Goal: Task Accomplishment & Management: Manage account settings

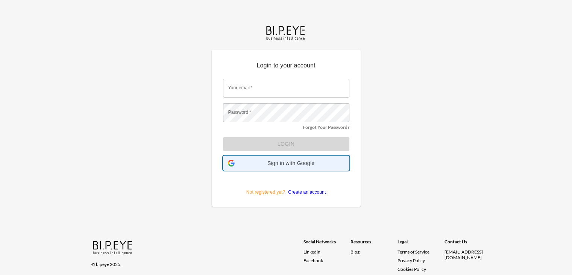
click at [281, 163] on span "Sign in with Google" at bounding box center [291, 163] width 107 height 6
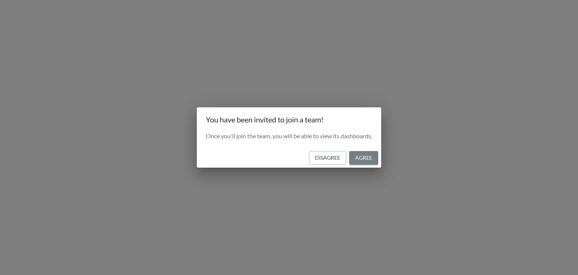
click at [365, 158] on button "Agree" at bounding box center [363, 158] width 29 height 14
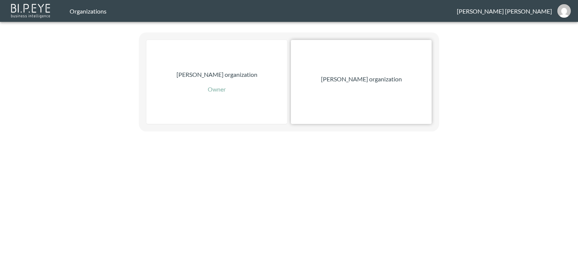
click at [349, 82] on p "[PERSON_NAME] organization" at bounding box center [361, 78] width 81 height 9
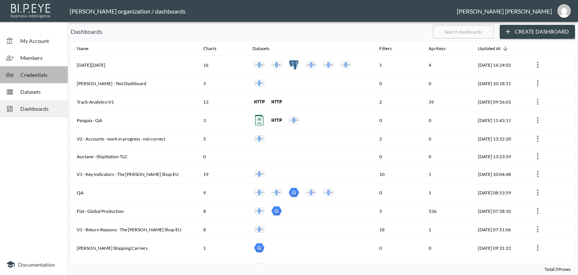
click at [39, 74] on span "Credentials" at bounding box center [40, 75] width 41 height 8
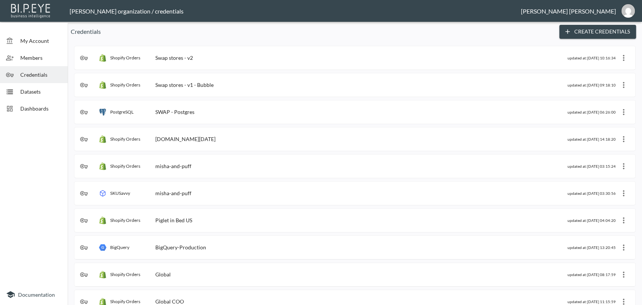
click at [29, 109] on span "Dashboards" at bounding box center [40, 109] width 41 height 8
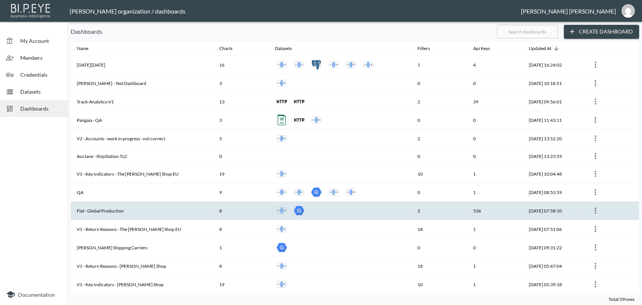
click at [105, 210] on th "Flat - Global Production" at bounding box center [142, 211] width 143 height 18
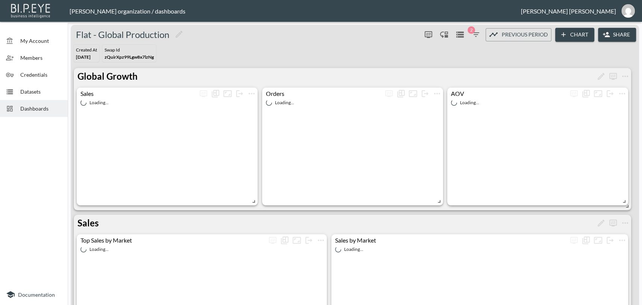
click at [577, 35] on button "Share" at bounding box center [617, 35] width 38 height 14
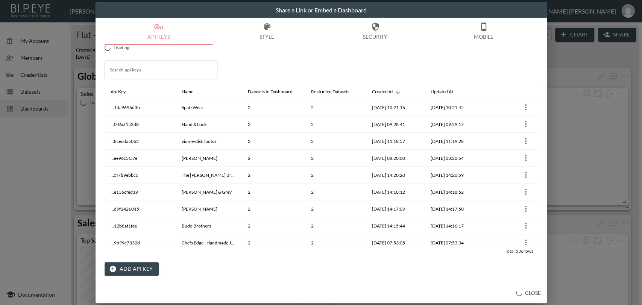
click at [129, 271] on button "Add API Key" at bounding box center [132, 269] width 54 height 14
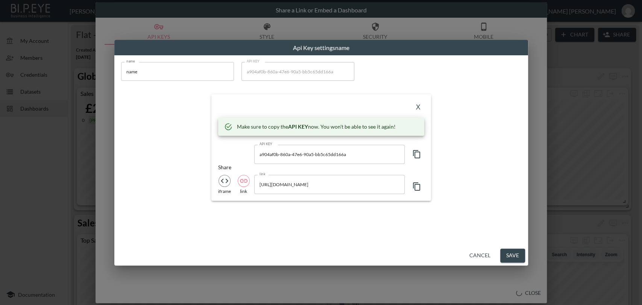
click at [114, 67] on div "name name name API KEY a904af0b-860a-47e6-90a5-bb5c65dd166a API KEY X Make sure…" at bounding box center [321, 150] width 414 height 190
paste input "Em's test swap"
type input "Em's test swap"
click at [415, 154] on icon "button" at bounding box center [416, 154] width 9 height 9
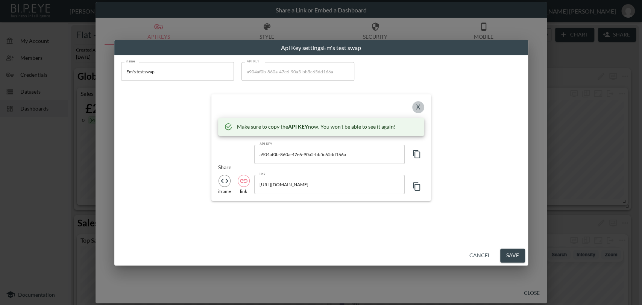
click at [417, 105] on button "X" at bounding box center [418, 107] width 12 height 12
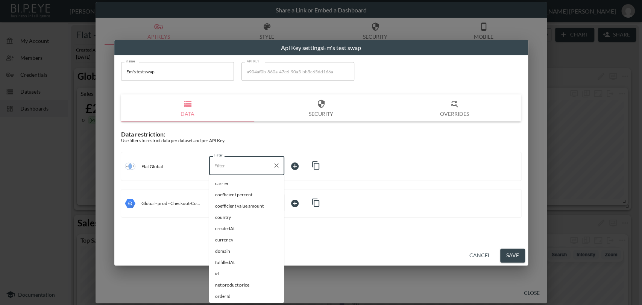
click at [217, 166] on input "Filter" at bounding box center [240, 165] width 57 height 12
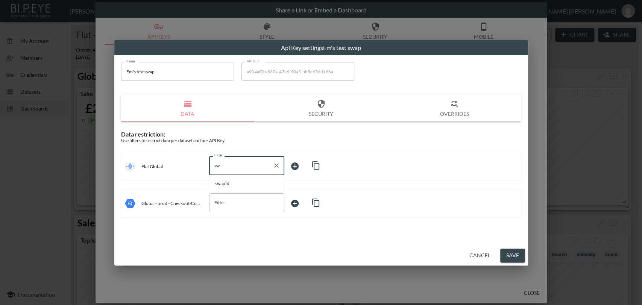
drag, startPoint x: 223, startPoint y: 183, endPoint x: 252, endPoint y: 179, distance: 29.9
click at [223, 183] on span "swapId" at bounding box center [246, 183] width 63 height 7
type input "swapId"
click at [293, 164] on body "BI.P.EYE, Interactive Analytics Dashboards - app [PERSON_NAME] organization / d…" at bounding box center [321, 152] width 642 height 305
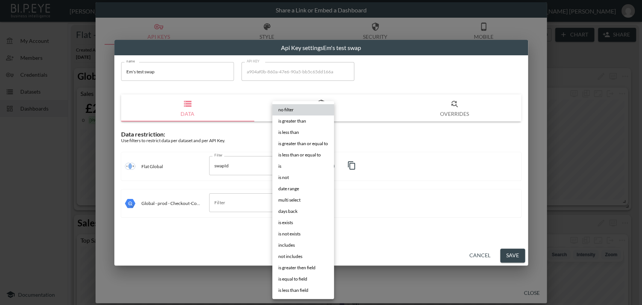
click at [280, 166] on span "is" at bounding box center [279, 166] width 3 height 7
type input "is"
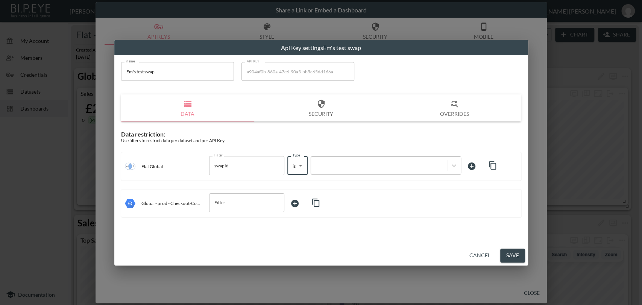
click at [327, 165] on div at bounding box center [379, 165] width 128 height 7
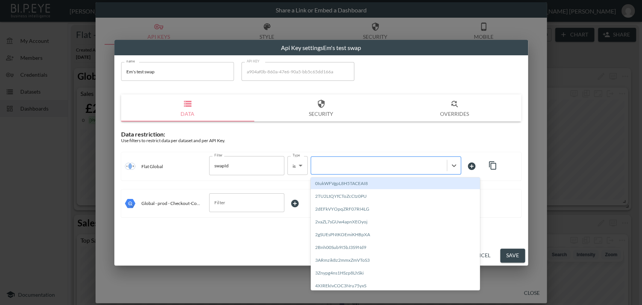
paste input "rFqhhj14ciGGTLaGC0YC"
type input "rFqhhj14ciGGTLaGC0YC"
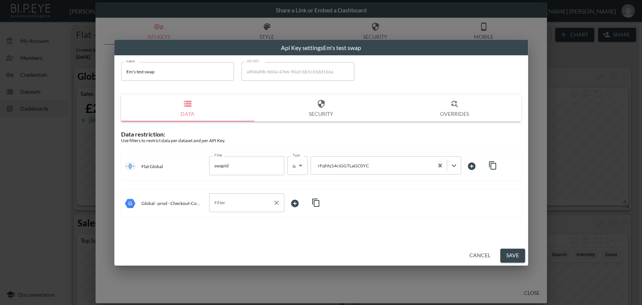
click at [239, 203] on input "Filter" at bounding box center [240, 203] width 57 height 12
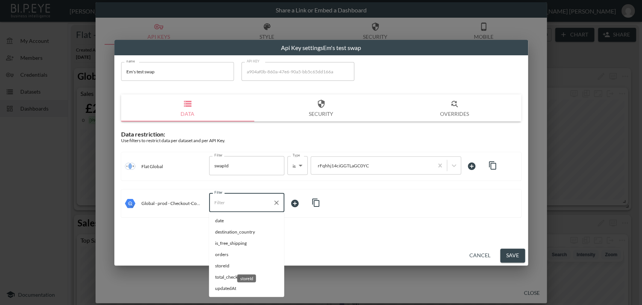
click at [223, 265] on span "storeId" at bounding box center [246, 265] width 63 height 7
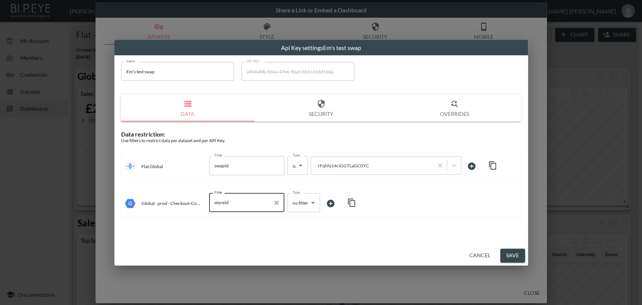
type input "storeId"
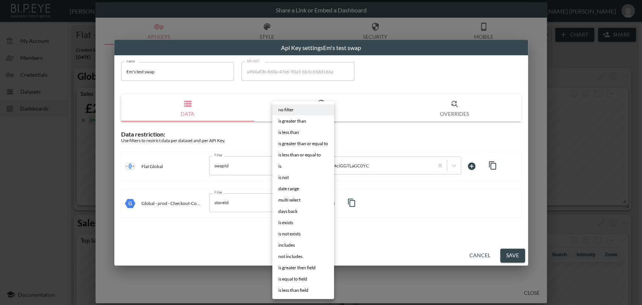
click at [296, 200] on body "BI.P.EYE, Interactive Analytics Dashboards - app [PERSON_NAME] organization / d…" at bounding box center [321, 152] width 642 height 305
click at [279, 166] on span "is" at bounding box center [279, 166] width 3 height 7
type input "is"
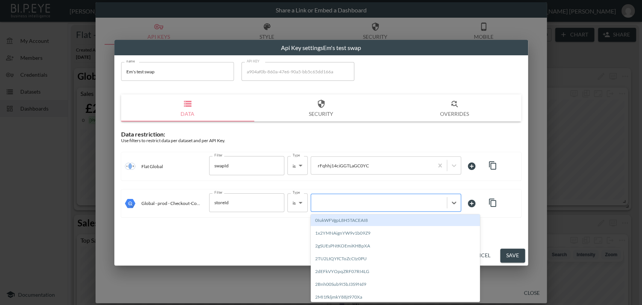
click at [328, 203] on div at bounding box center [379, 202] width 128 height 7
paste input "rFqhhj14ciGGTLaGC0YC"
type input "rFqhhj14ciGGTLaGC0YC"
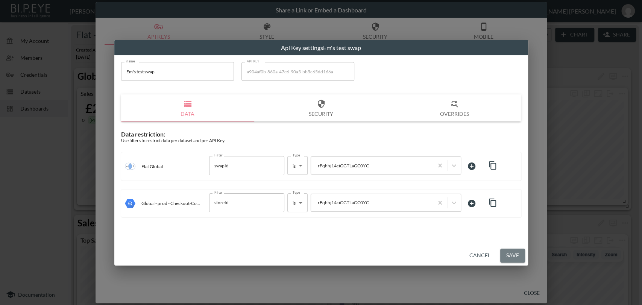
click at [506, 254] on button "Save" at bounding box center [512, 256] width 25 height 14
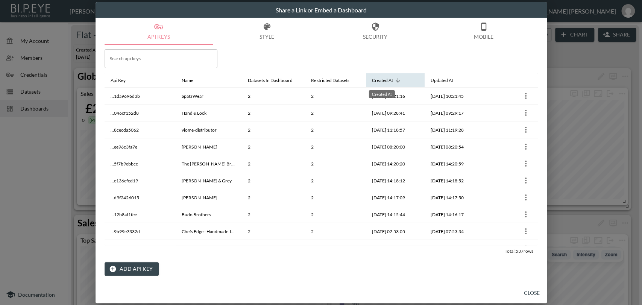
click at [392, 81] on div "Created At" at bounding box center [382, 80] width 21 height 9
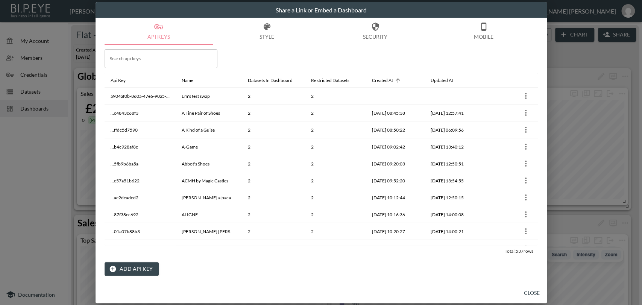
click at [135, 268] on button "Add API Key" at bounding box center [132, 269] width 54 height 14
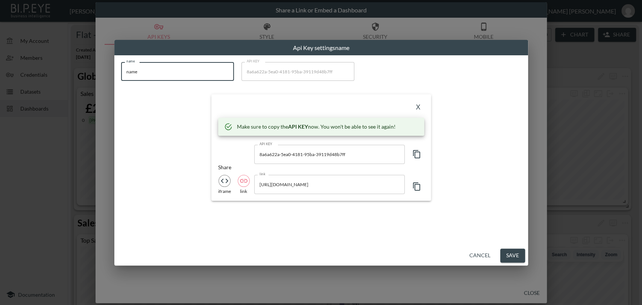
drag, startPoint x: 162, startPoint y: 76, endPoint x: 110, endPoint y: 72, distance: 52.0
click at [110, 72] on div "Api Key settings name name name name API KEY 8a6a622a-5ea0-4181-95ba-39119d48b7…" at bounding box center [321, 152] width 642 height 305
paste input "[PERSON_NAME]"
type input "[PERSON_NAME]"
click at [418, 155] on icon "button" at bounding box center [416, 154] width 9 height 9
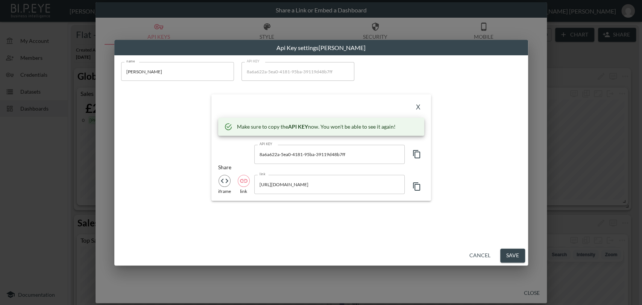
click at [418, 155] on icon "button" at bounding box center [416, 154] width 9 height 9
click at [417, 106] on button "X" at bounding box center [418, 107] width 12 height 12
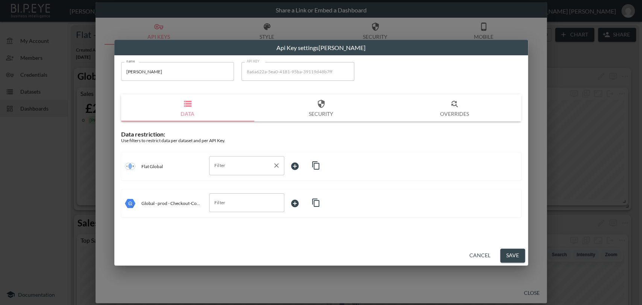
click at [220, 166] on input "Filter" at bounding box center [240, 165] width 57 height 12
drag, startPoint x: 221, startPoint y: 185, endPoint x: 273, endPoint y: 174, distance: 52.9
click at [221, 185] on span "swapId" at bounding box center [246, 183] width 63 height 7
type input "swapId"
click at [303, 163] on body "BI.P.EYE, Interactive Analytics Dashboards - app [PERSON_NAME] organization / d…" at bounding box center [321, 152] width 642 height 305
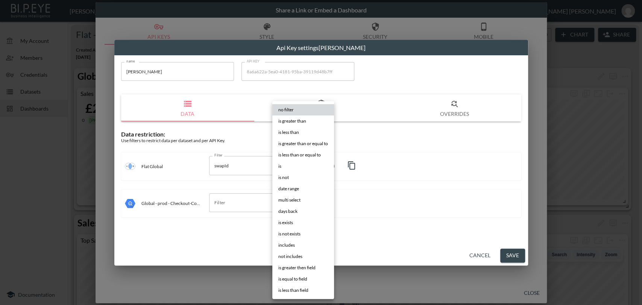
click at [288, 167] on li "is" at bounding box center [303, 166] width 62 height 11
type input "is"
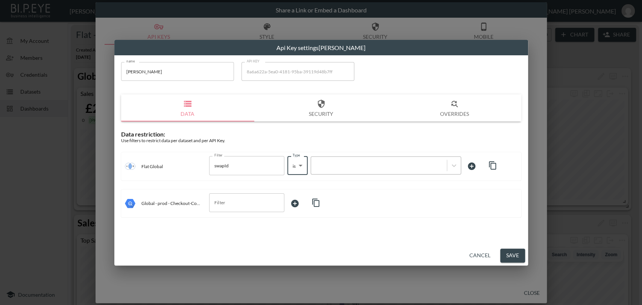
click at [323, 165] on div at bounding box center [379, 165] width 128 height 7
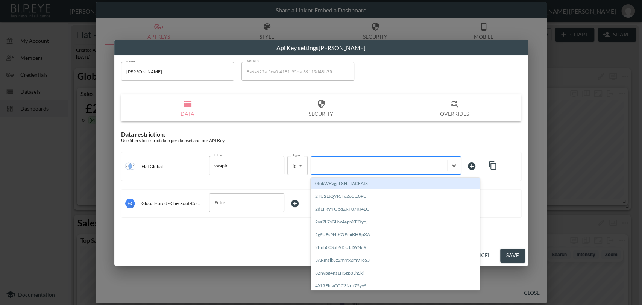
paste input "m1PXf5Gx979aqDgihMfa"
type input "m1PXf5Gx979aqDgihMfa"
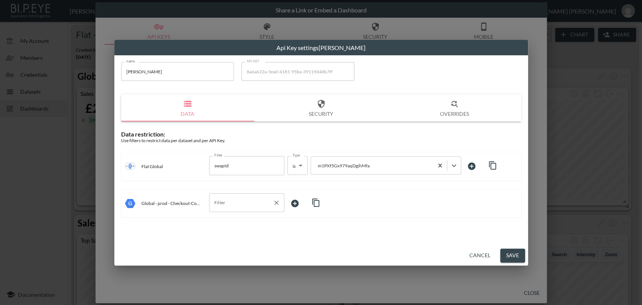
click at [237, 205] on input "Filter" at bounding box center [240, 203] width 57 height 12
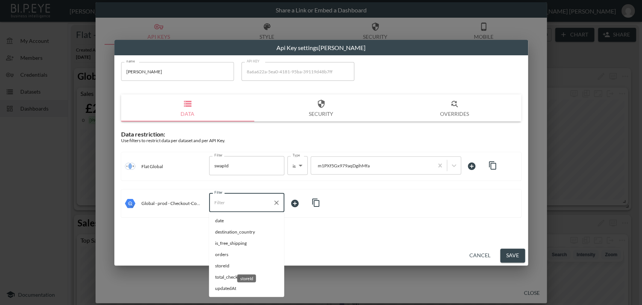
click at [234, 266] on span "storeId" at bounding box center [246, 265] width 63 height 7
type input "storeId"
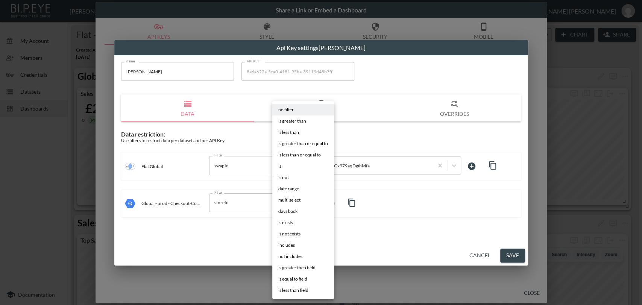
click at [300, 205] on body "BI.P.EYE, Interactive Analytics Dashboards - app [PERSON_NAME] organization / d…" at bounding box center [321, 152] width 642 height 305
click at [287, 168] on li "is" at bounding box center [303, 166] width 62 height 11
type input "is"
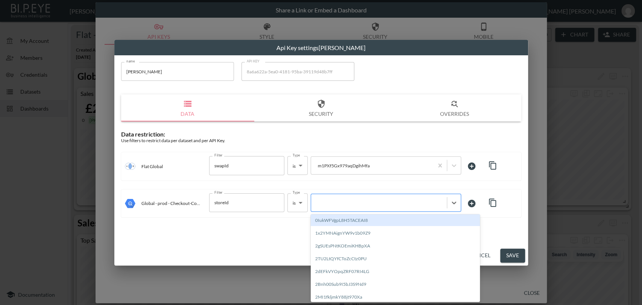
click at [334, 203] on div at bounding box center [379, 202] width 128 height 7
paste input "m1PXf5Gx979aqDgihMfa"
type input "m1PXf5Gx979aqDgihMfa"
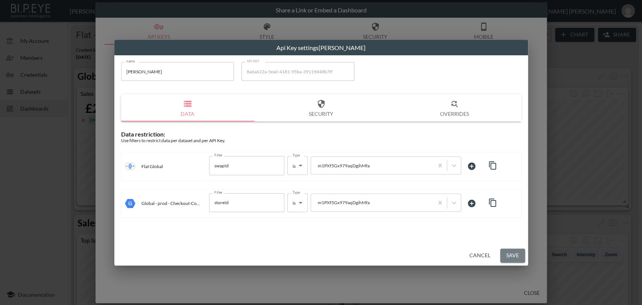
click at [505, 253] on button "Save" at bounding box center [512, 256] width 25 height 14
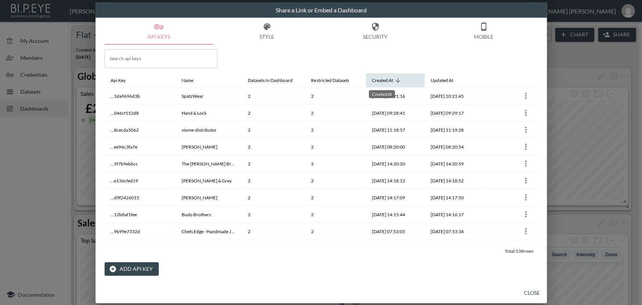
click at [391, 81] on div "Created At" at bounding box center [382, 80] width 21 height 9
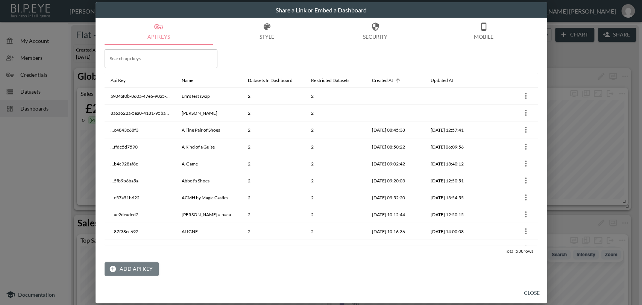
click at [146, 270] on button "Add API Key" at bounding box center [132, 269] width 54 height 14
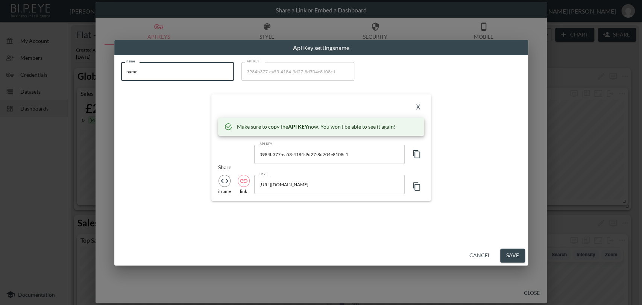
drag, startPoint x: 165, startPoint y: 74, endPoint x: 106, endPoint y: 70, distance: 59.5
click at [106, 70] on div "Api Key settings name name name name API KEY 3984b377-ea53-4184-9d27-8d704e8108…" at bounding box center [321, 152] width 642 height 305
paste input "Blackhorse Lane Ateliers"
type input "Blackhorse Lane Ateliers"
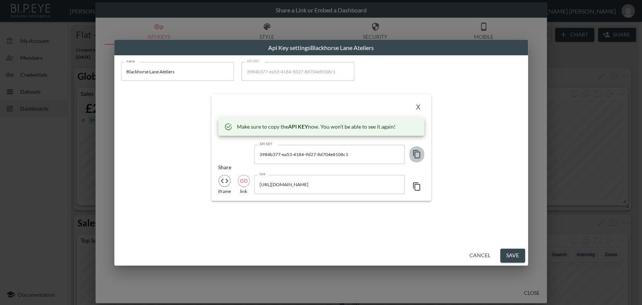
click at [416, 156] on icon "button" at bounding box center [416, 154] width 9 height 9
click at [416, 106] on button "X" at bounding box center [418, 107] width 12 height 12
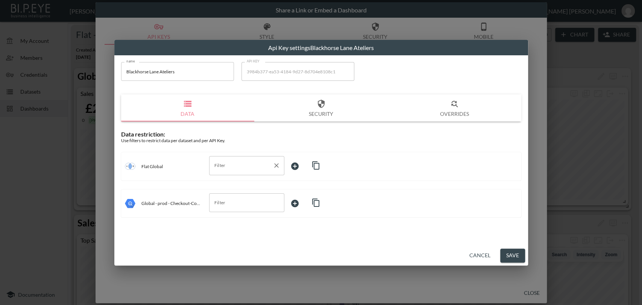
click at [228, 164] on input "Filter" at bounding box center [240, 165] width 57 height 12
drag, startPoint x: 223, startPoint y: 182, endPoint x: 262, endPoint y: 180, distance: 39.5
click at [223, 183] on span "swapId" at bounding box center [246, 183] width 63 height 7
type input "swapId"
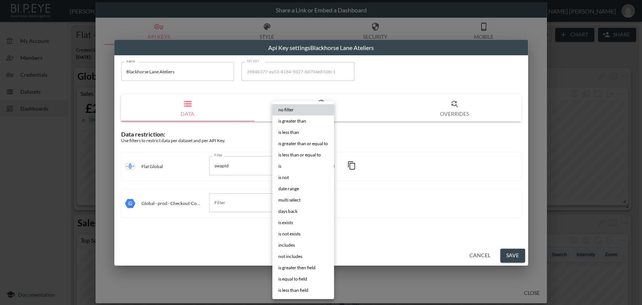
click at [299, 167] on body "BI.P.EYE, Interactive Analytics Dashboards - app [PERSON_NAME] organization / d…" at bounding box center [321, 152] width 642 height 305
click at [283, 168] on li "is" at bounding box center [303, 166] width 62 height 11
type input "is"
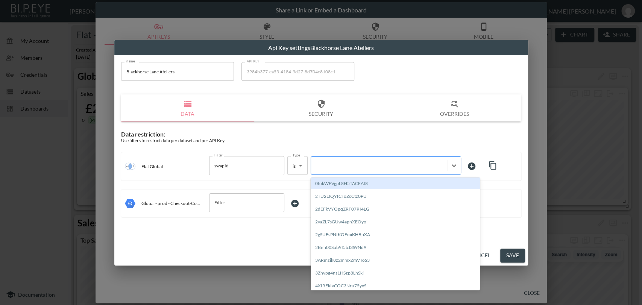
click at [331, 163] on div at bounding box center [379, 165] width 128 height 7
paste input "Nwscr9Vp5Xr2dvjmXpjO"
type input "Nwscr9Vp5Xr2dvjmXpjO"
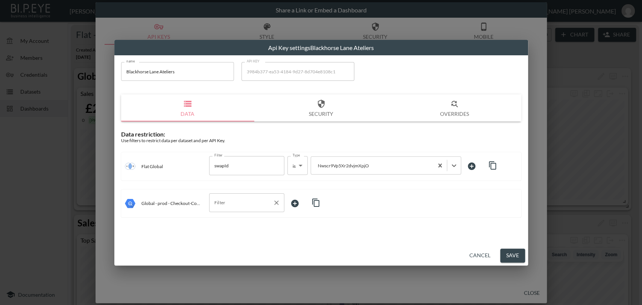
click at [224, 205] on input "Filter" at bounding box center [240, 203] width 57 height 12
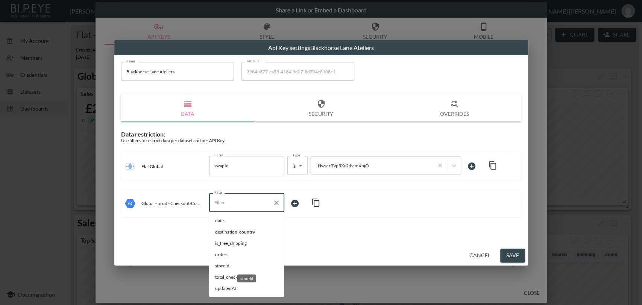
click at [224, 265] on span "storeId" at bounding box center [246, 265] width 63 height 7
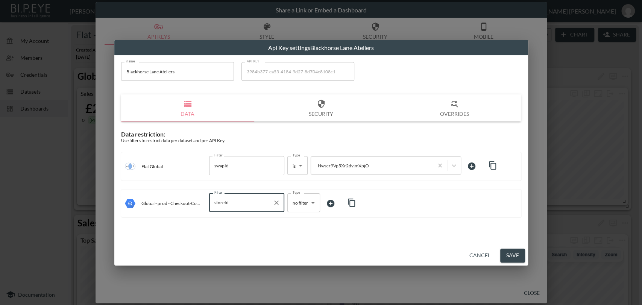
type input "storeId"
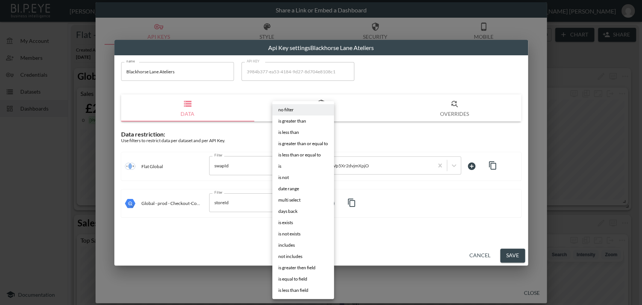
click at [294, 199] on body "BI.P.EYE, Interactive Analytics Dashboards - app [PERSON_NAME] organization / d…" at bounding box center [321, 152] width 642 height 305
click at [284, 164] on li "is" at bounding box center [303, 166] width 62 height 11
type input "is"
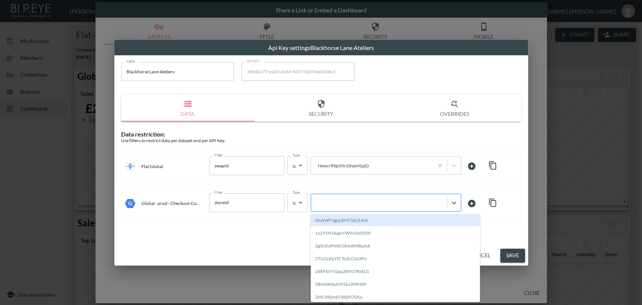
click at [343, 203] on div at bounding box center [379, 202] width 128 height 7
paste input "Nwscr9Vp5Xr2dvjmXpjO"
type input "Nwscr9Vp5Xr2dvjmXpjO"
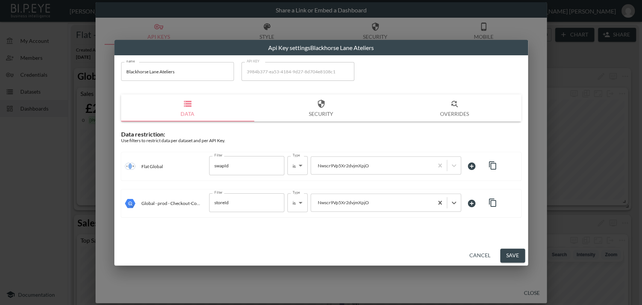
click at [511, 256] on button "Save" at bounding box center [512, 256] width 25 height 14
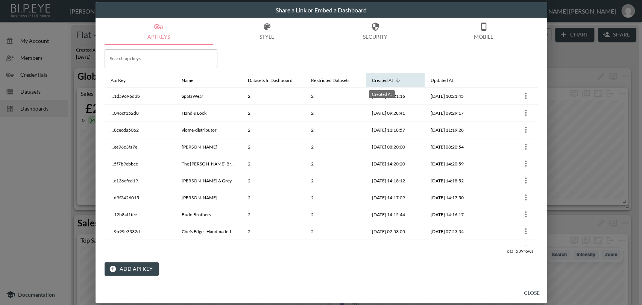
click at [387, 78] on div "Created At" at bounding box center [382, 80] width 21 height 9
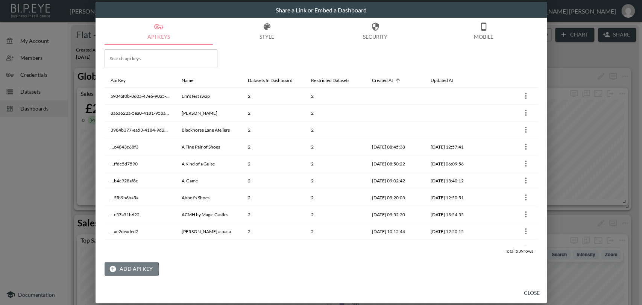
click at [122, 269] on button "Add API Key" at bounding box center [132, 269] width 54 height 14
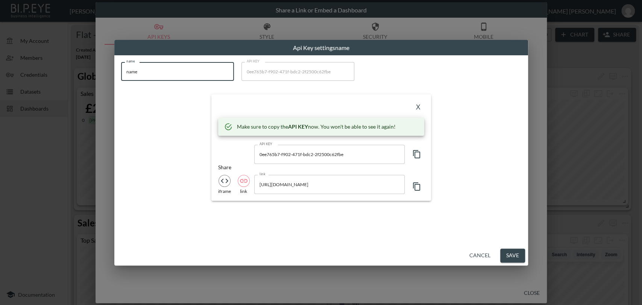
click at [134, 70] on input "name" at bounding box center [177, 71] width 113 height 19
paste input "[PERSON_NAME]'s Test Stor"
type input "[PERSON_NAME]'s Test Store"
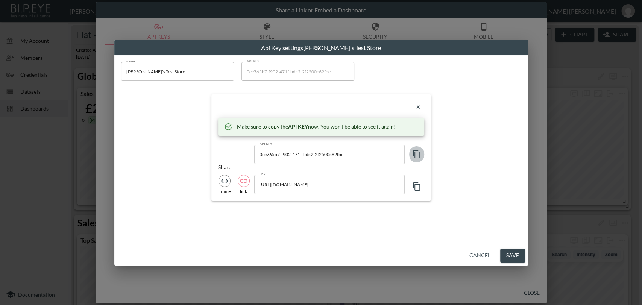
click at [418, 155] on icon "button" at bounding box center [416, 154] width 9 height 9
click at [416, 106] on button "X" at bounding box center [418, 107] width 12 height 12
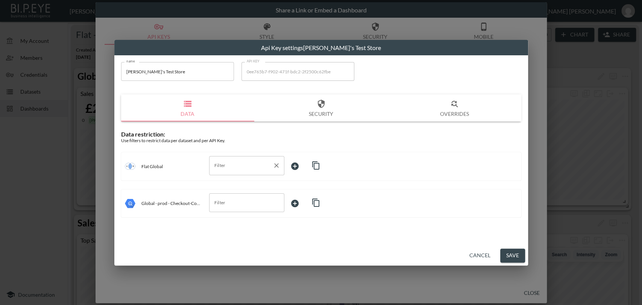
click at [232, 164] on input "Filter" at bounding box center [240, 165] width 57 height 12
click at [220, 184] on span "swapId" at bounding box center [246, 183] width 63 height 7
type input "swapId"
click at [293, 164] on body "BI.P.EYE, Interactive Analytics Dashboards - app [PERSON_NAME] organization / d…" at bounding box center [321, 152] width 642 height 305
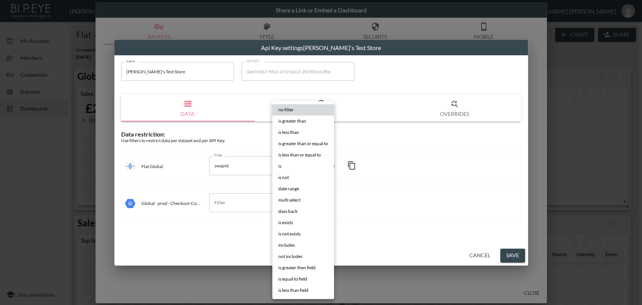
click at [281, 168] on li "is" at bounding box center [303, 166] width 62 height 11
type input "is"
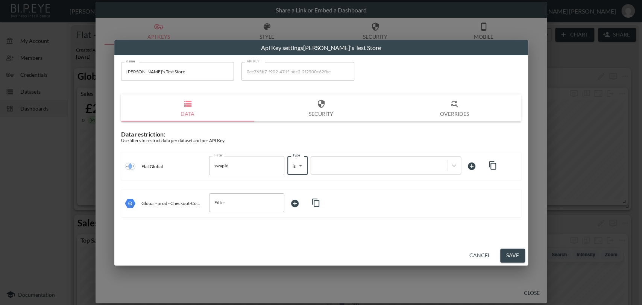
click at [333, 168] on div at bounding box center [379, 165] width 128 height 7
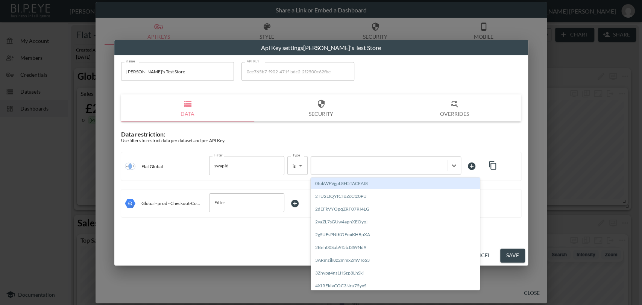
paste input "7o6WwhWiGm8lolcQWZ3q"
type input "7o6WwhWiGm8lolcQWZ3q"
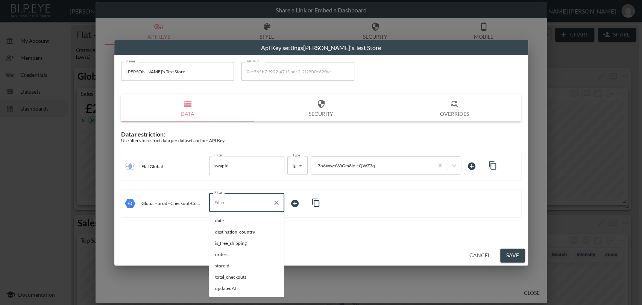
click at [224, 206] on input "Filter" at bounding box center [240, 203] width 57 height 12
click at [221, 265] on span "storeId" at bounding box center [246, 265] width 63 height 7
type input "storeId"
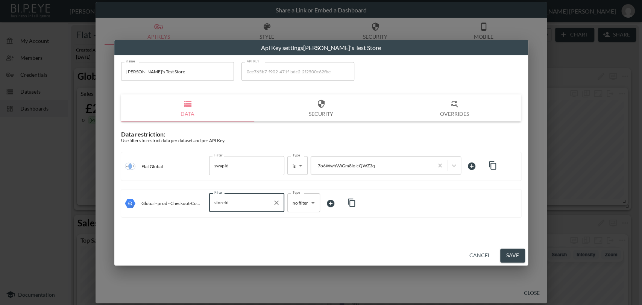
click at [297, 204] on body "BI.P.EYE, Interactive Analytics Dashboards - app [PERSON_NAME] organization / d…" at bounding box center [321, 152] width 642 height 305
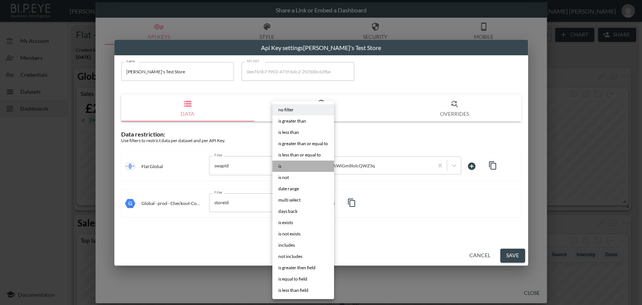
click at [286, 167] on li "is" at bounding box center [303, 166] width 62 height 11
type input "is"
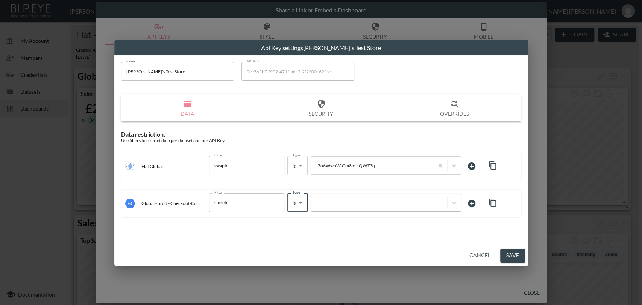
click at [337, 205] on div at bounding box center [379, 202] width 128 height 7
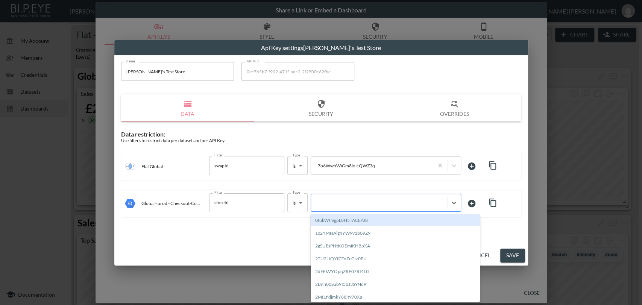
paste input "7o6WwhWiGm8lolcQWZ3q"
type input "7o6WwhWiGm8lolcQWZ3q"
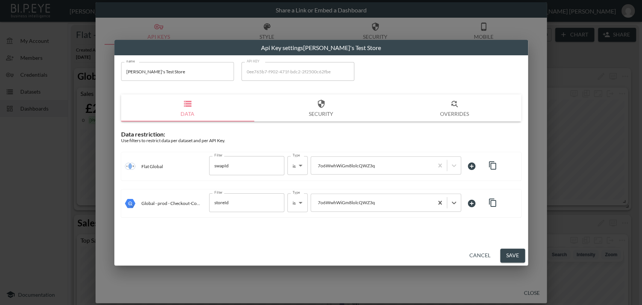
click at [516, 255] on button "Save" at bounding box center [512, 256] width 25 height 14
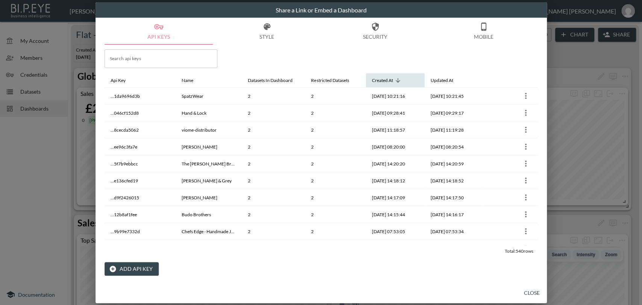
click at [393, 80] on span "Created At" at bounding box center [387, 80] width 31 height 9
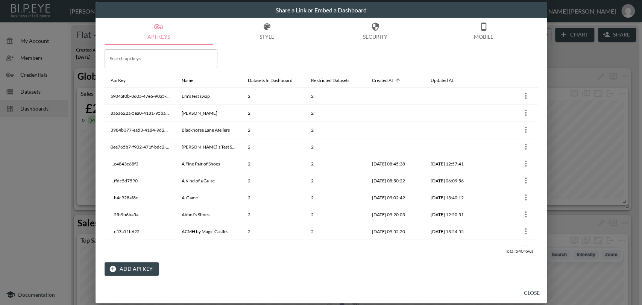
click at [134, 268] on button "Add API Key" at bounding box center [132, 269] width 54 height 14
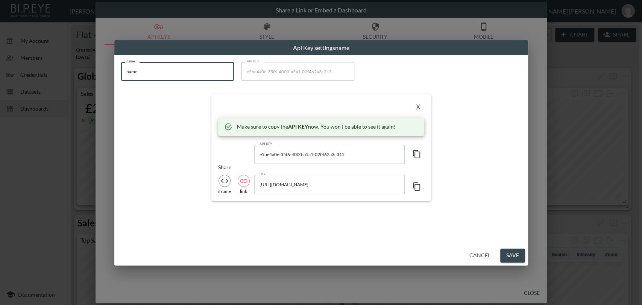
drag, startPoint x: 166, startPoint y: 74, endPoint x: 113, endPoint y: 68, distance: 53.4
click at [113, 68] on div "Api Key settings name name name name API KEY e5be4a0e-35f6-4000-a5a1-02f462a3c3…" at bounding box center [321, 152] width 642 height 305
paste input "Thistle and Spir"
type input "Thistle and Spire"
click at [419, 155] on icon "button" at bounding box center [416, 154] width 9 height 9
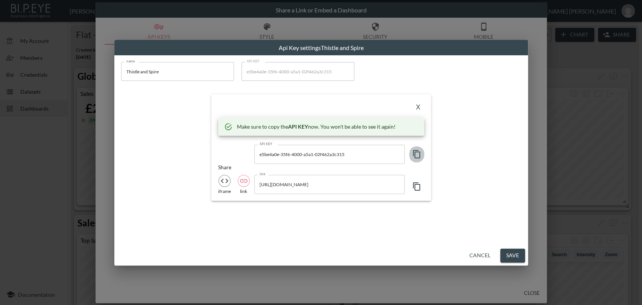
click at [419, 155] on icon "button" at bounding box center [416, 154] width 9 height 9
click at [417, 108] on button "X" at bounding box center [418, 107] width 12 height 12
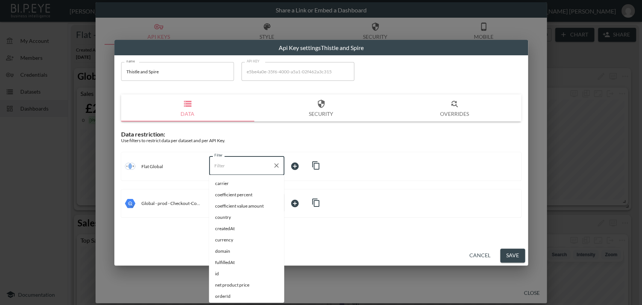
click at [218, 164] on input "Filter" at bounding box center [240, 165] width 57 height 12
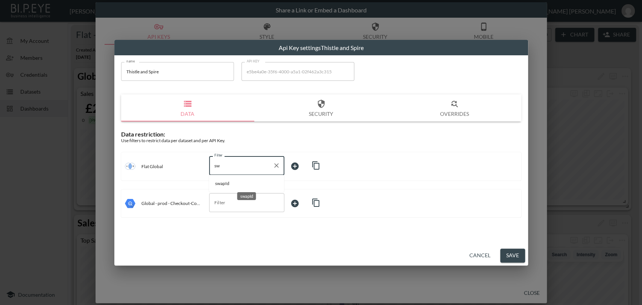
click at [218, 183] on span "swapId" at bounding box center [246, 183] width 63 height 7
type input "swapId"
click at [295, 166] on body "BI.P.EYE, Interactive Analytics Dashboards - app [PERSON_NAME] organization / d…" at bounding box center [321, 152] width 642 height 305
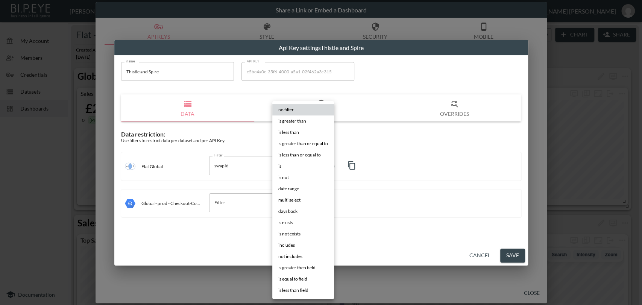
click at [284, 168] on li "is" at bounding box center [303, 166] width 62 height 11
type input "is"
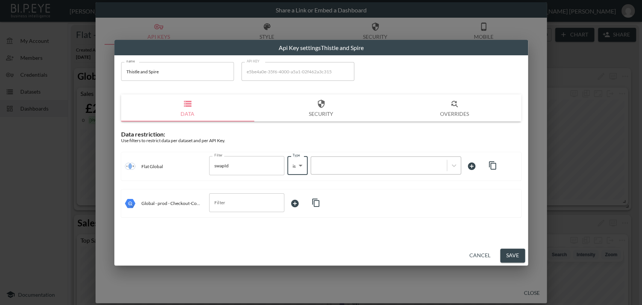
click at [334, 167] on div at bounding box center [379, 165] width 128 height 7
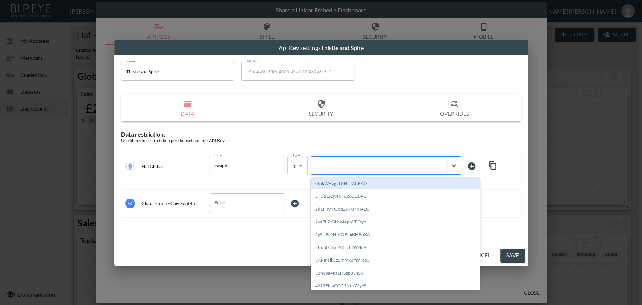
paste input "0eWuoQgavJatxuCWwlZn"
type input "0eWuoQgavJatxuCWwlZn"
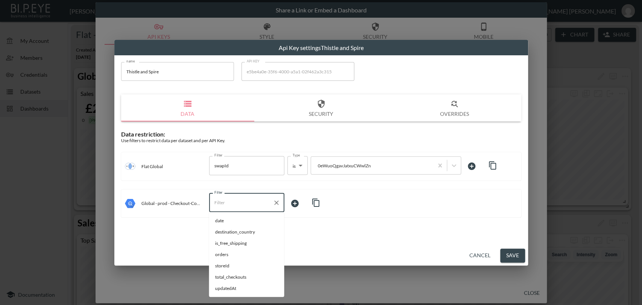
click at [244, 207] on input "Filter" at bounding box center [240, 203] width 57 height 12
click at [227, 266] on span "storeId" at bounding box center [246, 265] width 63 height 7
type input "storeId"
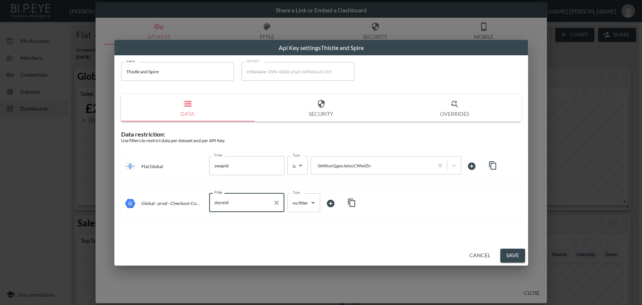
click at [298, 205] on body "BI.P.EYE, Interactive Analytics Dashboards - app [PERSON_NAME] organization / d…" at bounding box center [321, 152] width 642 height 305
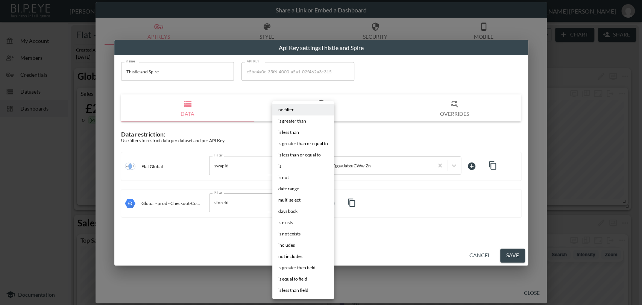
click at [282, 168] on li "is" at bounding box center [303, 166] width 62 height 11
type input "is"
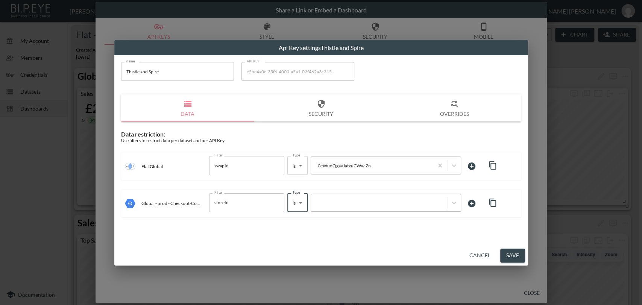
click at [331, 202] on div at bounding box center [379, 202] width 128 height 7
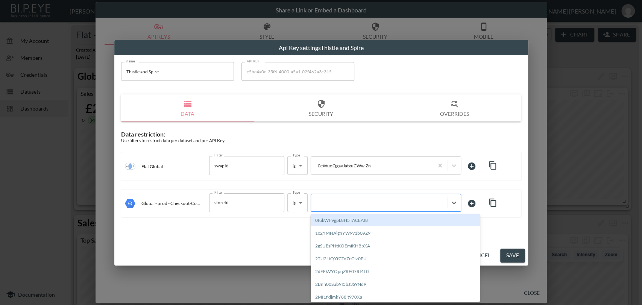
paste input "0eWuoQgavJatxuCWwlZn"
type input "0eWuoQgavJatxuCWwlZn"
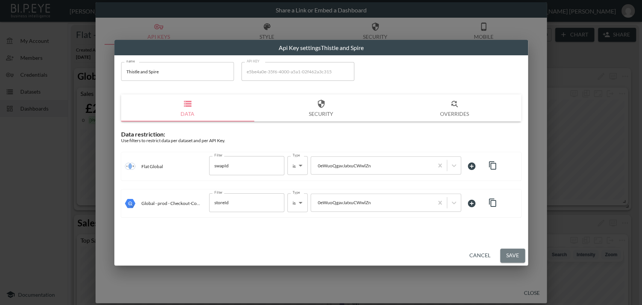
click at [517, 259] on button "Save" at bounding box center [512, 256] width 25 height 14
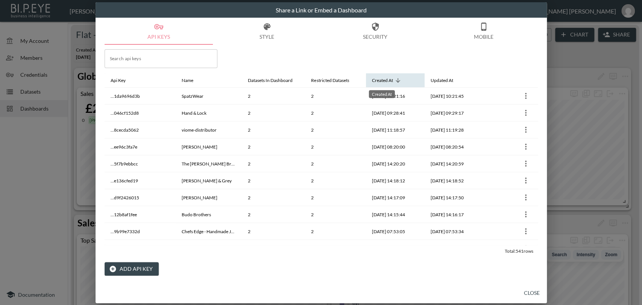
click at [378, 80] on div "Created At" at bounding box center [382, 80] width 21 height 9
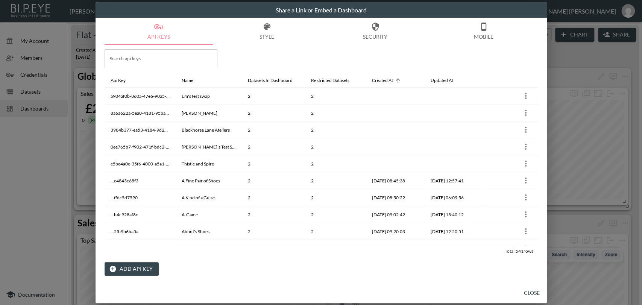
click at [526, 274] on button "Close" at bounding box center [532, 293] width 24 height 14
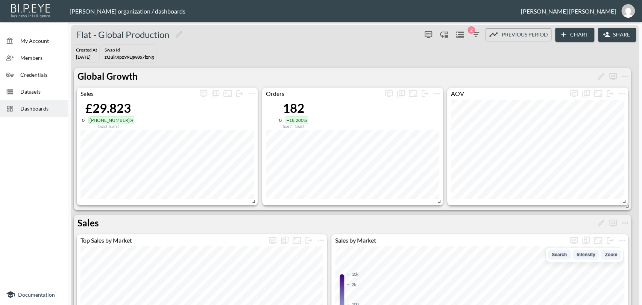
click at [42, 110] on span "Dashboards" at bounding box center [40, 109] width 41 height 8
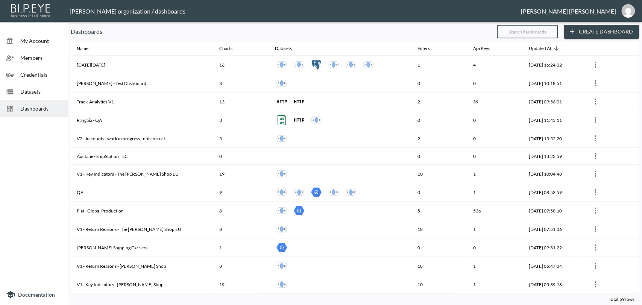
click at [523, 32] on input "text" at bounding box center [527, 31] width 61 height 19
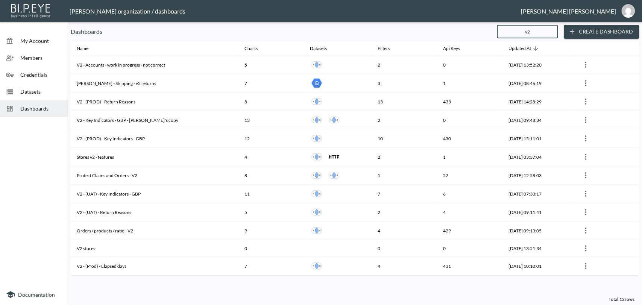
type input "v2"
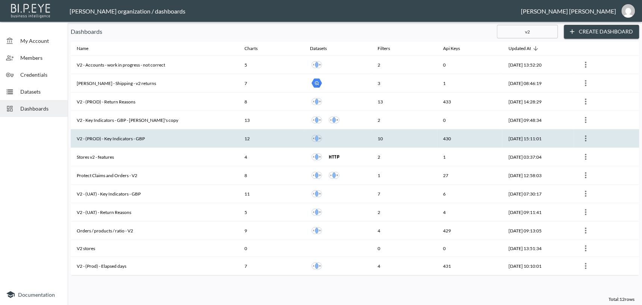
click at [118, 141] on th "V2 - (PROD) - Key Indicators - GBP" at bounding box center [155, 138] width 168 height 18
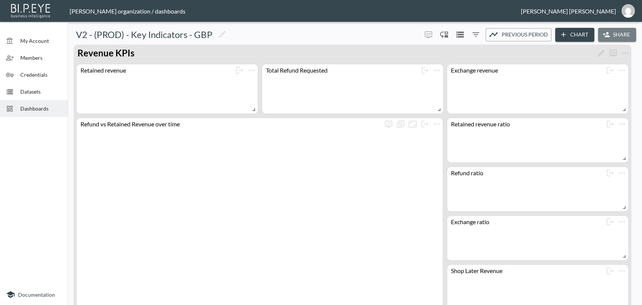
click at [577, 35] on button "Share" at bounding box center [617, 35] width 38 height 14
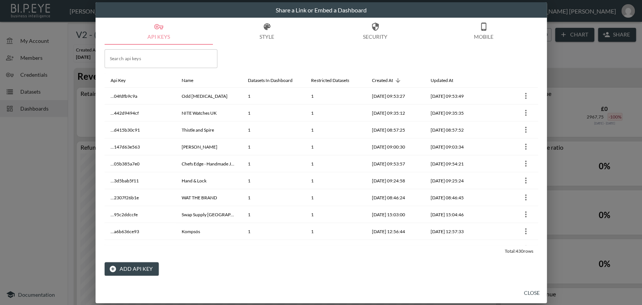
drag, startPoint x: 187, startPoint y: 288, endPoint x: 221, endPoint y: 257, distance: 45.8
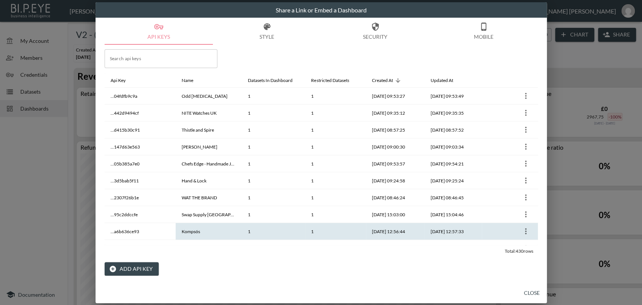
click at [159, 274] on button "Add API Key" at bounding box center [132, 269] width 54 height 14
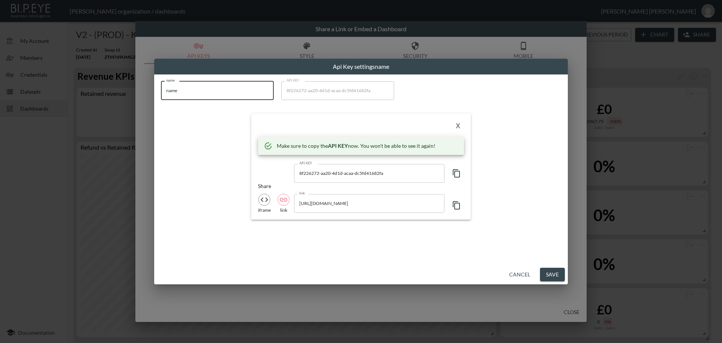
click at [153, 89] on div "Api Key settings name name name name API KEY 8f226272-aa20-4d1d-acaa-dc5fd41682…" at bounding box center [361, 171] width 722 height 343
paste input "Number Six"
type input "Number Six"
click at [456, 173] on icon "button" at bounding box center [456, 173] width 9 height 9
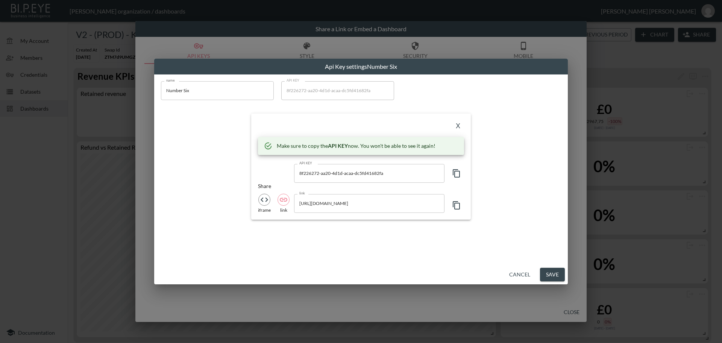
click at [460, 126] on button "X" at bounding box center [458, 126] width 12 height 12
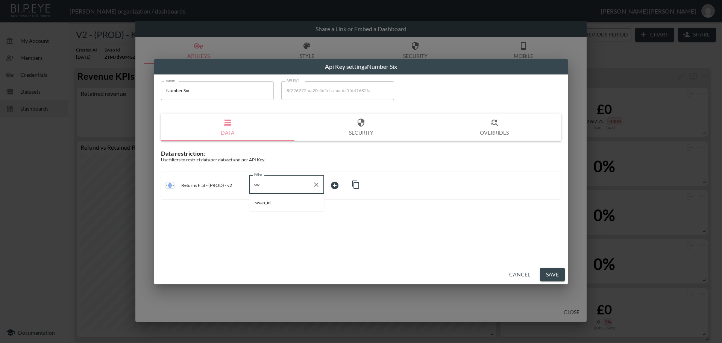
click at [262, 205] on span "swap_id" at bounding box center [286, 202] width 63 height 7
type input "swap_id"
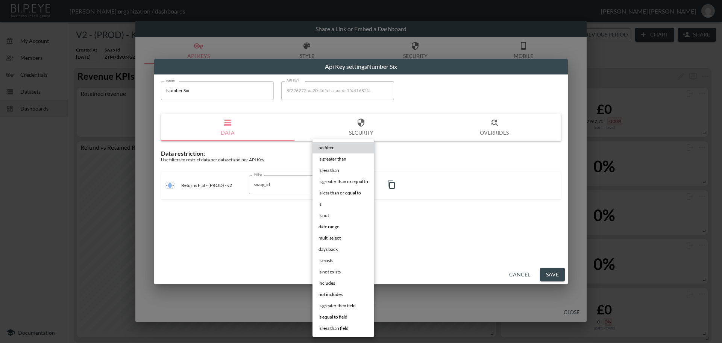
click at [337, 185] on body "BI.P.EYE, Interactive Analytics Dashboards - app [PERSON_NAME] organization / d…" at bounding box center [361, 171] width 722 height 343
click at [320, 204] on span "is" at bounding box center [320, 204] width 3 height 7
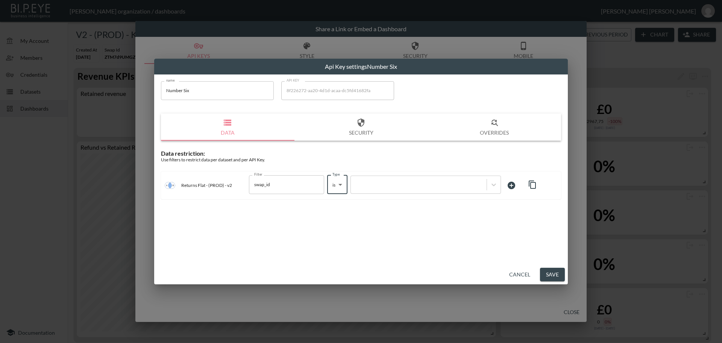
click at [379, 185] on div at bounding box center [361, 171] width 722 height 343
click at [362, 187] on span "is greater than or equal to" at bounding box center [343, 187] width 37 height 4
click at [374, 184] on div at bounding box center [361, 171] width 722 height 343
click at [369, 185] on li "is greater than or equal to" at bounding box center [345, 187] width 51 height 6
click at [347, 185] on span "is greater than or equal to" at bounding box center [343, 187] width 37 height 4
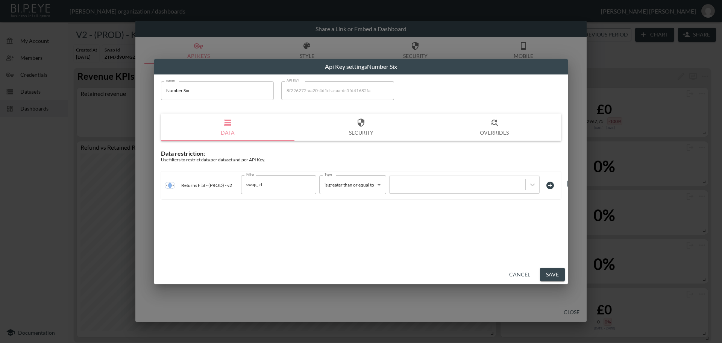
click at [330, 185] on li "is greater than or equal to" at bounding box center [345, 187] width 51 height 6
click at [354, 187] on span "is greater than or equal to" at bounding box center [343, 187] width 37 height 4
click at [404, 185] on div "no filter is greater than is less than is greater than or equal to is less than…" at bounding box center [361, 171] width 722 height 343
click at [379, 184] on body "BI.P.EYE, Interactive Analytics Dashboards - app [PERSON_NAME] organization / d…" at bounding box center [361, 171] width 722 height 343
type input "is"
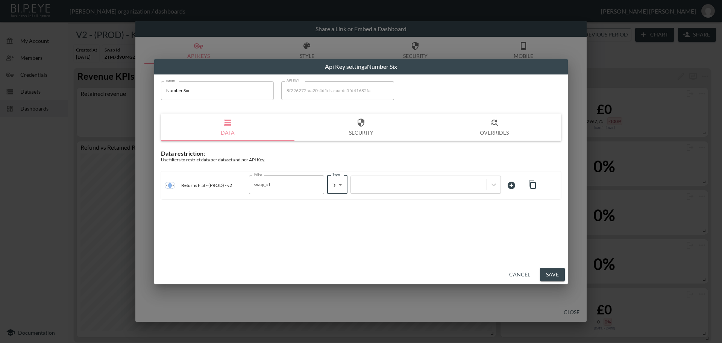
click at [436, 186] on div at bounding box center [361, 171] width 722 height 343
click at [420, 186] on div at bounding box center [361, 171] width 722 height 343
click at [444, 186] on div at bounding box center [361, 171] width 722 height 343
click at [435, 190] on div at bounding box center [361, 171] width 722 height 343
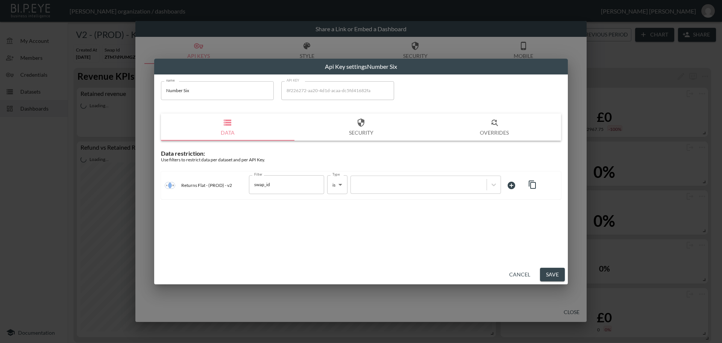
click at [438, 187] on div at bounding box center [361, 171] width 722 height 343
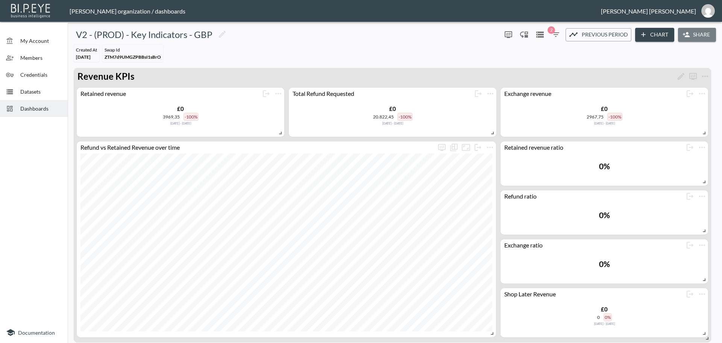
click at [704, 35] on button "Share" at bounding box center [697, 35] width 38 height 14
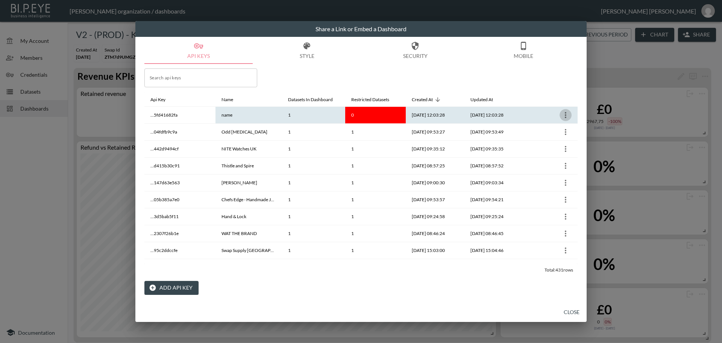
click at [565, 115] on icon "more" at bounding box center [566, 115] width 2 height 6
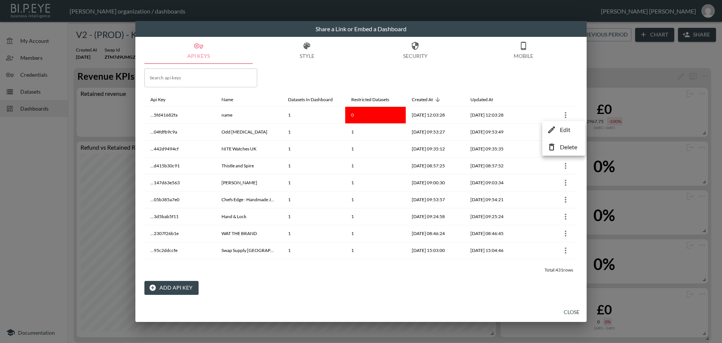
click at [563, 130] on p "Edit" at bounding box center [565, 129] width 11 height 9
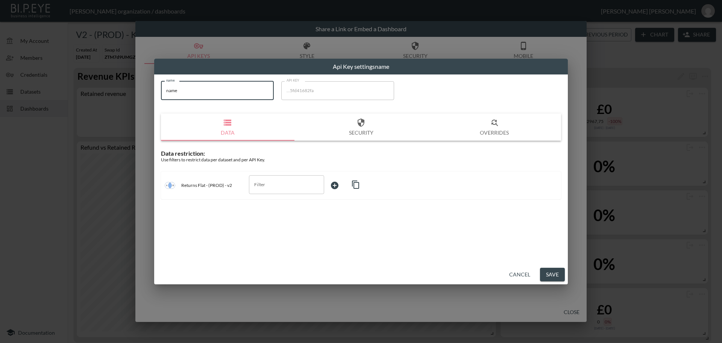
drag, startPoint x: 173, startPoint y: 90, endPoint x: 167, endPoint y: 89, distance: 5.8
click at [167, 89] on input "name" at bounding box center [217, 90] width 113 height 19
paste input "Number Six"
type input "Number Six"
click at [268, 186] on input "Filter" at bounding box center [280, 185] width 57 height 12
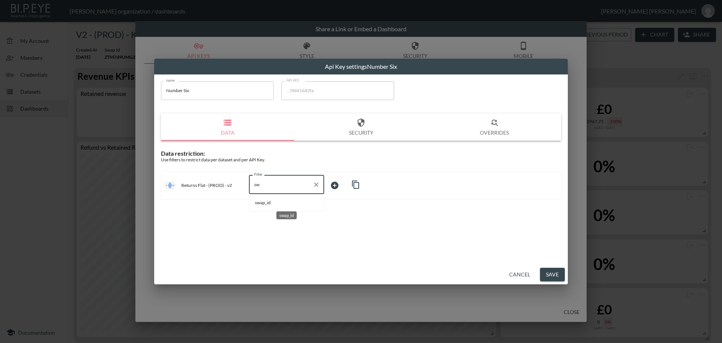
click at [267, 203] on span "swap_id" at bounding box center [286, 202] width 63 height 7
type input "swap_id"
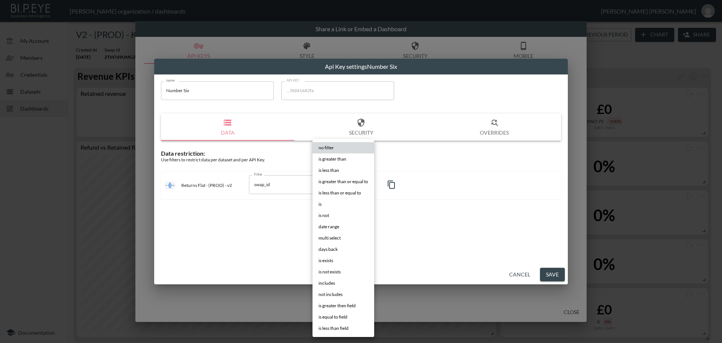
click at [342, 185] on body "BI.P.EYE, Interactive Analytics Dashboards - app Zach Bailet organization / das…" at bounding box center [361, 171] width 722 height 343
click at [322, 205] on li "is" at bounding box center [343, 204] width 62 height 11
type input "is"
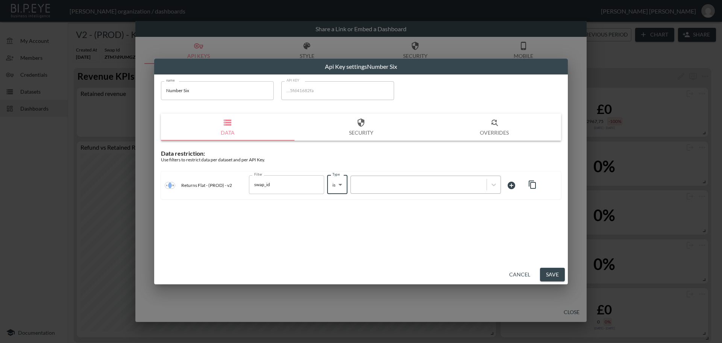
click at [356, 185] on div at bounding box center [419, 184] width 128 height 7
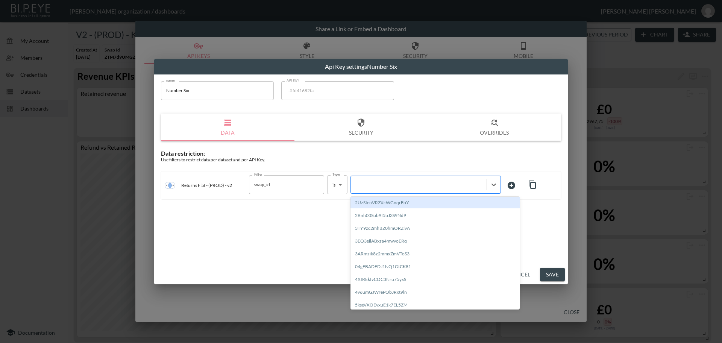
paste input "uC5mxRcXZGk8C640G4Fg"
type input "uC5mxRcXZGk8C640G4Fg"
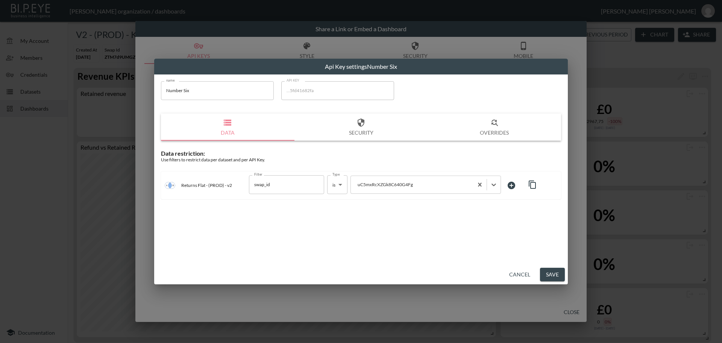
click at [554, 275] on button "Save" at bounding box center [552, 275] width 25 height 14
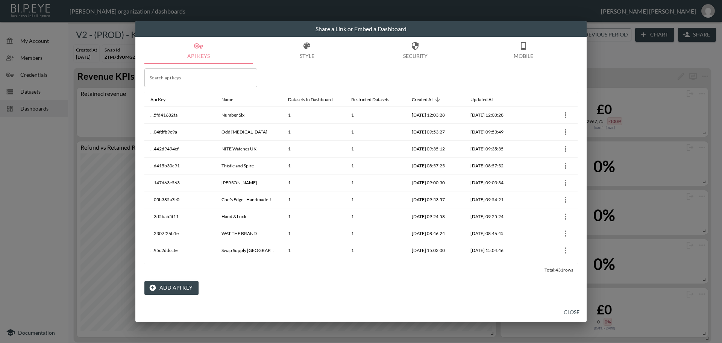
click at [569, 311] on button "Close" at bounding box center [572, 312] width 24 height 14
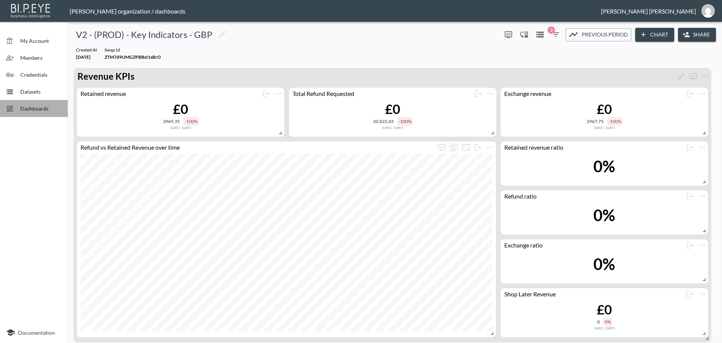
click at [37, 109] on span "Dashboards" at bounding box center [40, 109] width 41 height 8
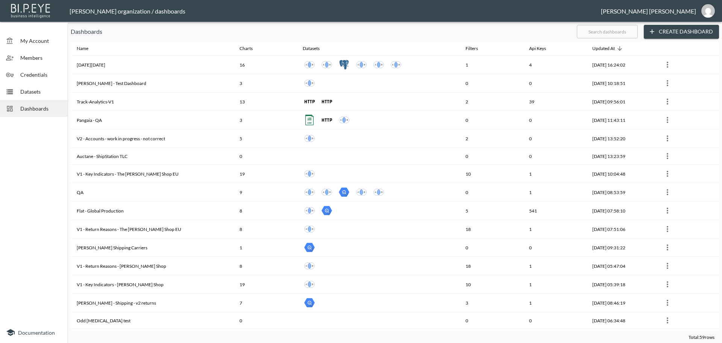
click at [589, 32] on input "text" at bounding box center [607, 31] width 61 height 19
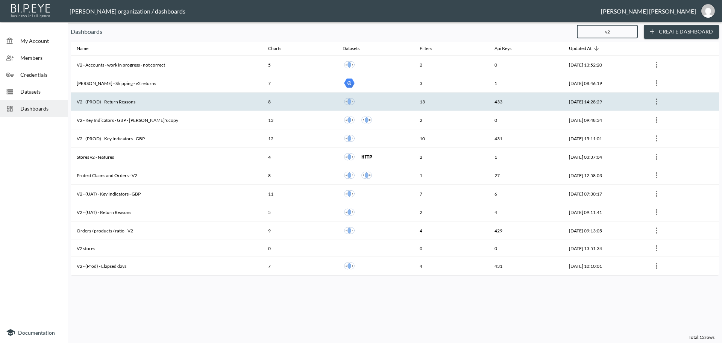
type input "v2"
click at [133, 104] on th "V2 - (PROD) - Return Reasons" at bounding box center [166, 102] width 191 height 18
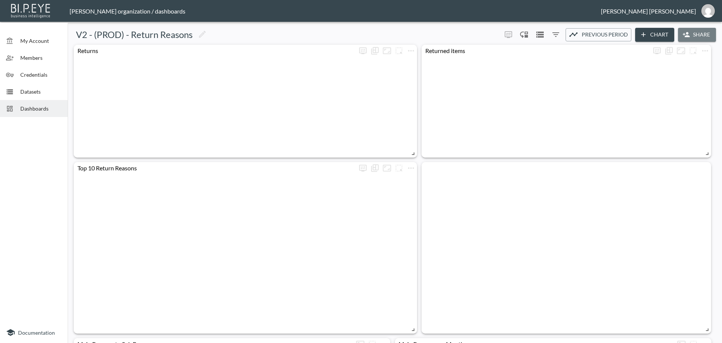
click at [698, 35] on button "Share" at bounding box center [697, 35] width 38 height 14
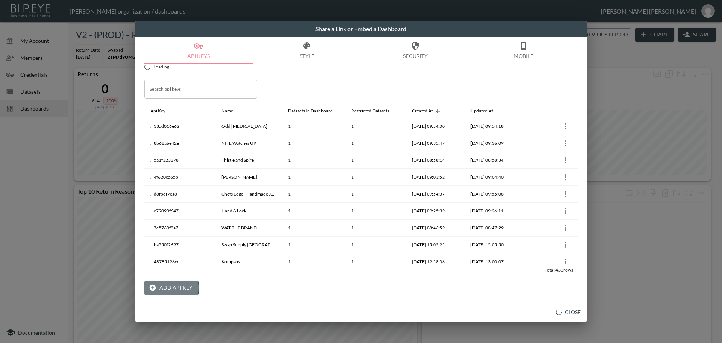
click at [167, 288] on button "Add API Key" at bounding box center [171, 288] width 54 height 14
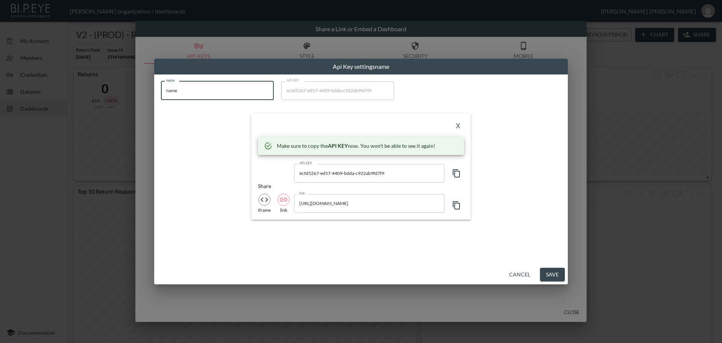
drag, startPoint x: 202, startPoint y: 90, endPoint x: 139, endPoint y: 87, distance: 62.5
click at [139, 87] on div "Api Key settings name name name name API KEY 6cfd5267-ed57-4409-bdda-c922ab9fd7…" at bounding box center [361, 171] width 722 height 343
paste input "Number Six"
type input "Number Six"
click at [459, 176] on icon "button" at bounding box center [456, 173] width 7 height 8
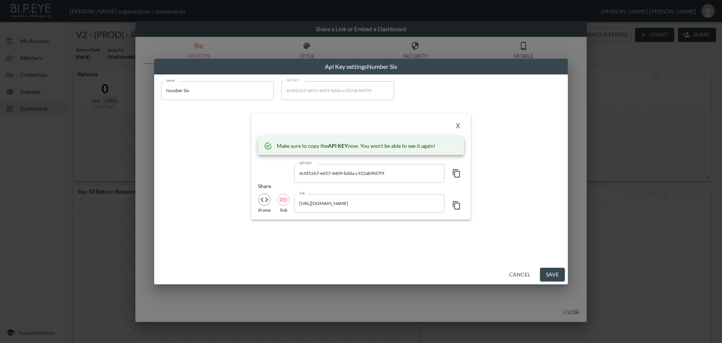
click at [459, 176] on icon "button" at bounding box center [456, 173] width 7 height 8
click at [457, 125] on button "X" at bounding box center [458, 126] width 12 height 12
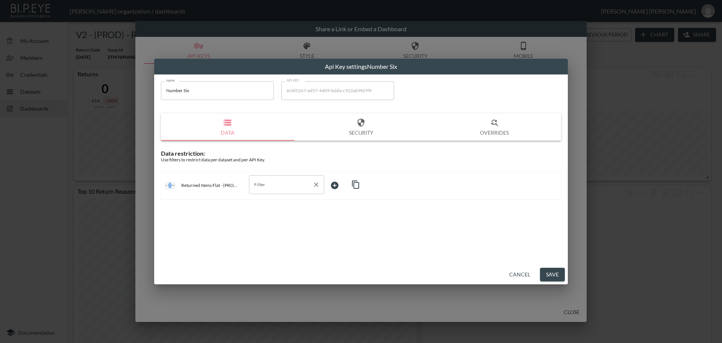
click at [267, 184] on input "Filter" at bounding box center [280, 185] width 57 height 12
click at [262, 205] on span "swap_id" at bounding box center [286, 202] width 63 height 7
type input "swap_id"
click at [344, 185] on body "BI.P.EYE, Interactive Analytics Dashboards - app Zach Bailet organization / das…" at bounding box center [361, 171] width 722 height 343
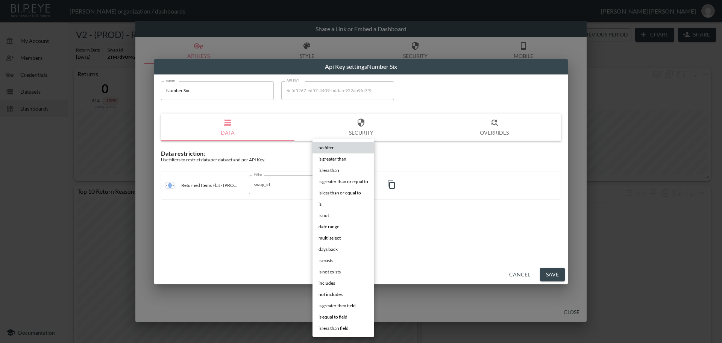
click at [322, 205] on li "is" at bounding box center [343, 204] width 62 height 11
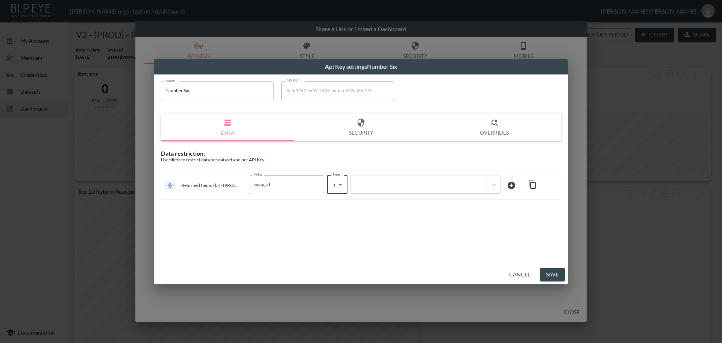
type input "is"
click at [369, 186] on div at bounding box center [419, 184] width 128 height 7
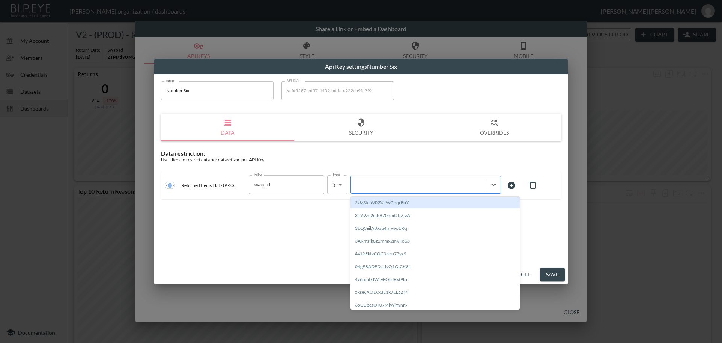
paste input "uC5mxRcXZGk8C640G4Fg"
type input "uC5mxRcXZGk8C640G4Fg"
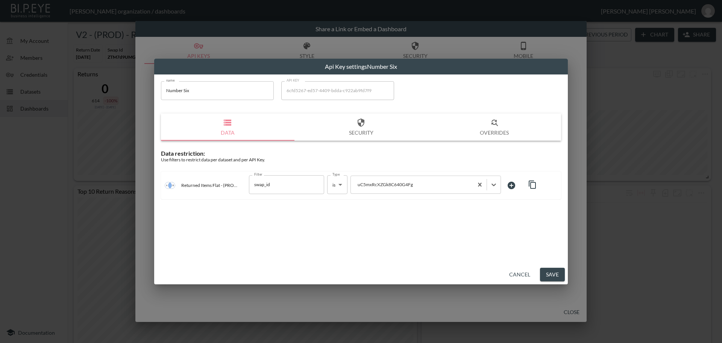
click at [552, 272] on button "Save" at bounding box center [552, 275] width 25 height 14
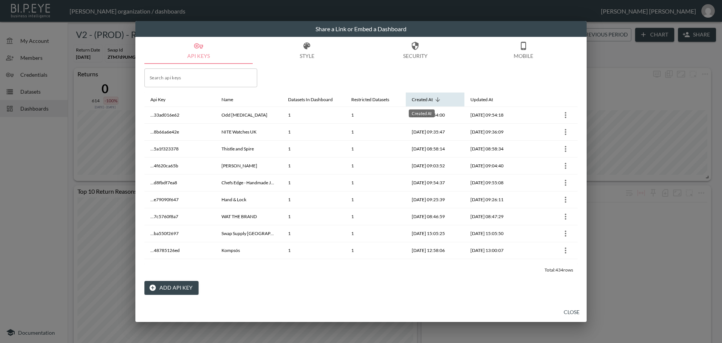
click at [430, 99] on div "Created At" at bounding box center [422, 99] width 21 height 9
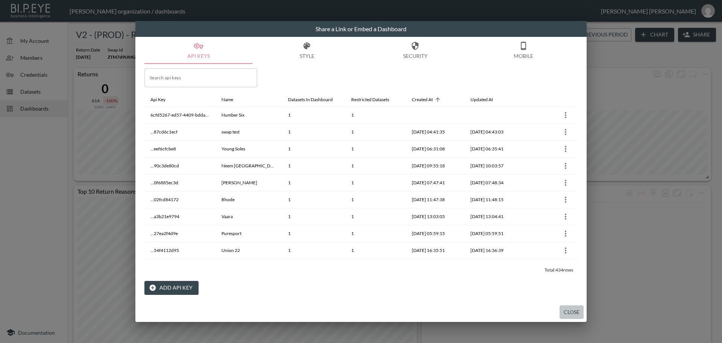
click at [575, 313] on button "Close" at bounding box center [572, 312] width 24 height 14
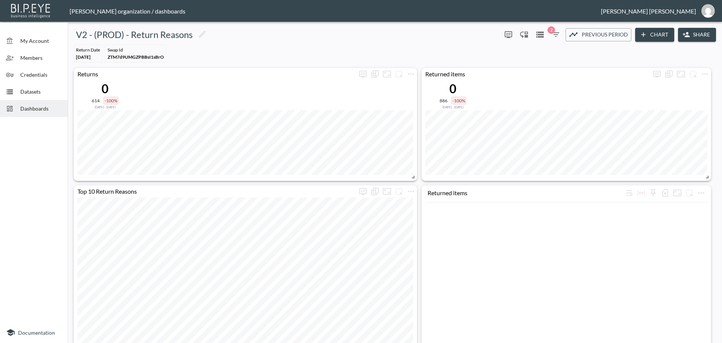
click at [30, 106] on span "Dashboards" at bounding box center [40, 109] width 41 height 8
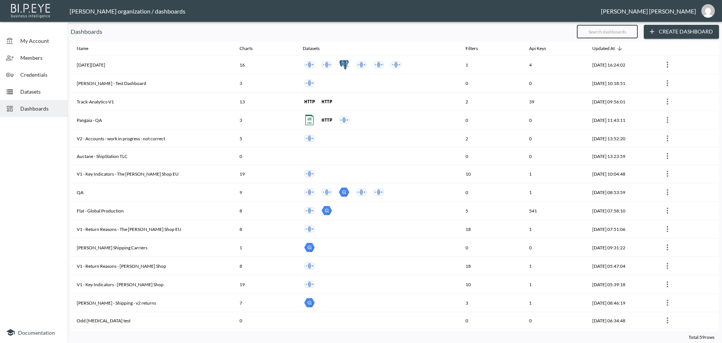
click at [597, 32] on input "text" at bounding box center [607, 31] width 61 height 19
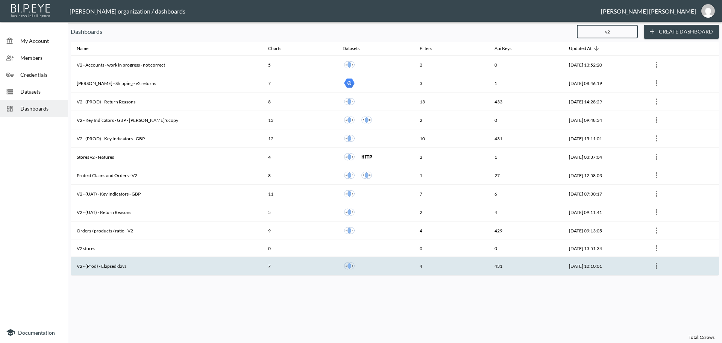
type input "v2"
click at [129, 266] on th "V2 - (Prod) - Elapsed days" at bounding box center [166, 266] width 191 height 18
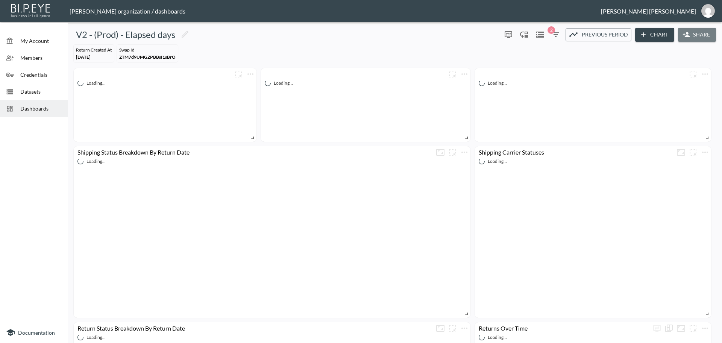
click at [695, 37] on button "Share" at bounding box center [697, 35] width 38 height 14
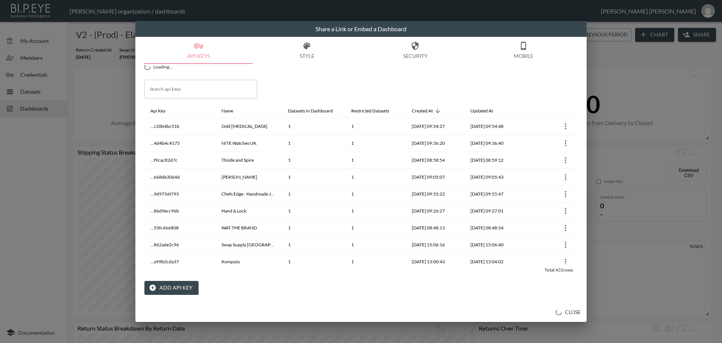
click at [168, 287] on button "Add API Key" at bounding box center [171, 288] width 54 height 14
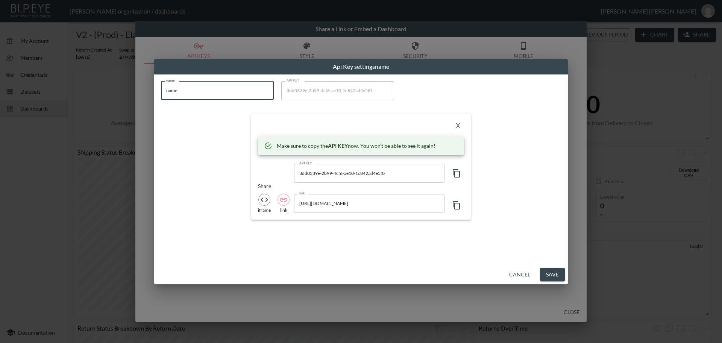
drag, startPoint x: 181, startPoint y: 89, endPoint x: 153, endPoint y: 88, distance: 28.6
click at [153, 88] on div "Api Key settings name name name name API KEY 3dd0339e-2b99-4cf6-ae10-1c842ad4e5…" at bounding box center [361, 171] width 722 height 343
paste input "Number Six"
type input "Number Six"
click at [457, 177] on icon "button" at bounding box center [456, 173] width 9 height 9
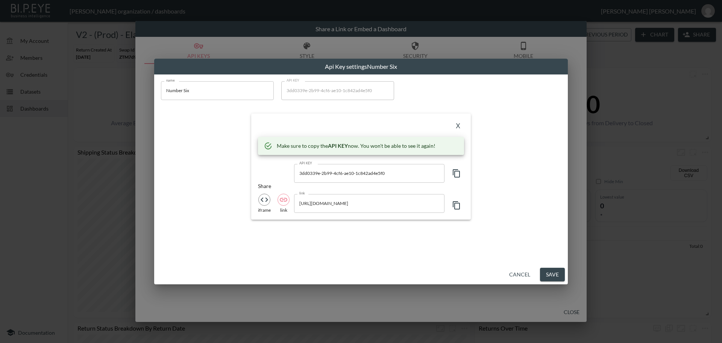
click at [457, 177] on icon "button" at bounding box center [456, 173] width 9 height 9
click at [457, 127] on button "X" at bounding box center [458, 126] width 12 height 12
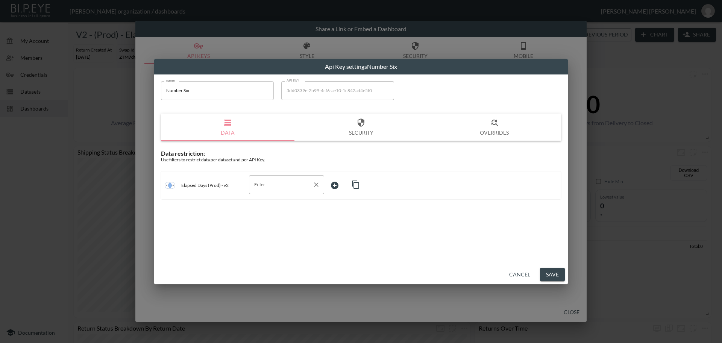
click at [263, 187] on input "Filter" at bounding box center [280, 185] width 57 height 12
click at [265, 202] on span "swap_id" at bounding box center [286, 202] width 63 height 7
type input "swap_id"
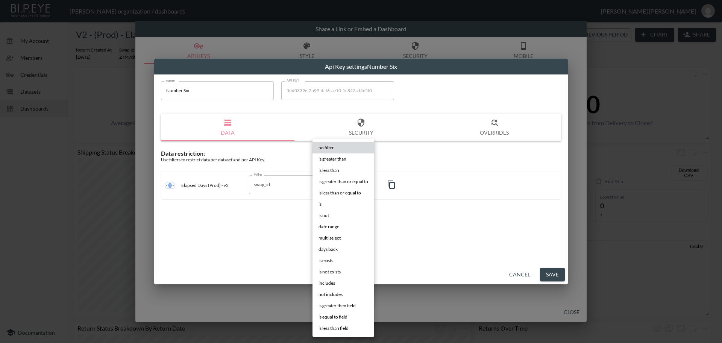
click at [338, 183] on body "BI.P.EYE, Interactive Analytics Dashboards - app Zach Bailet organization / das…" at bounding box center [361, 171] width 722 height 343
drag, startPoint x: 320, startPoint y: 203, endPoint x: 357, endPoint y: 195, distance: 37.8
click at [321, 204] on span "is" at bounding box center [320, 204] width 3 height 7
type input "is"
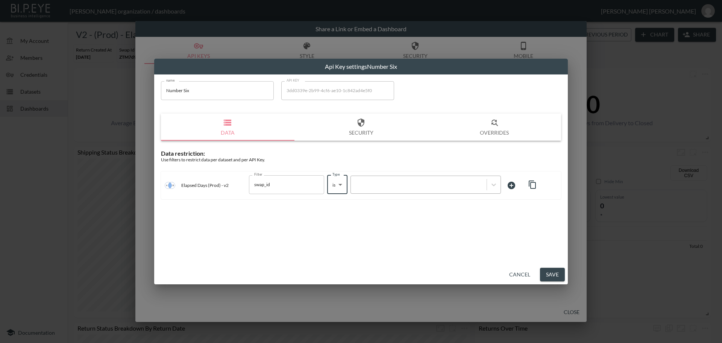
click at [374, 184] on div at bounding box center [419, 184] width 128 height 7
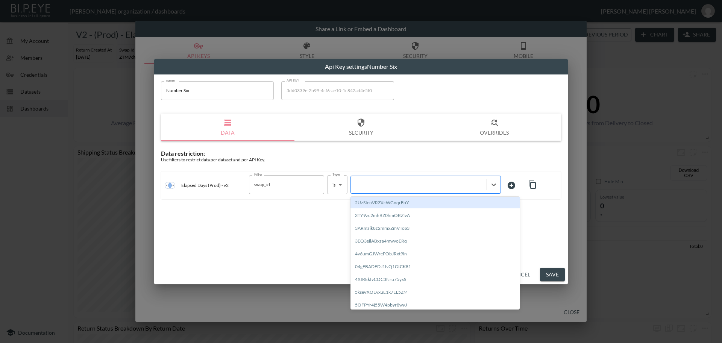
paste input "uC5mxRcXZGk8C640G4Fg"
type input "uC5mxRcXZGk8C640G4Fg"
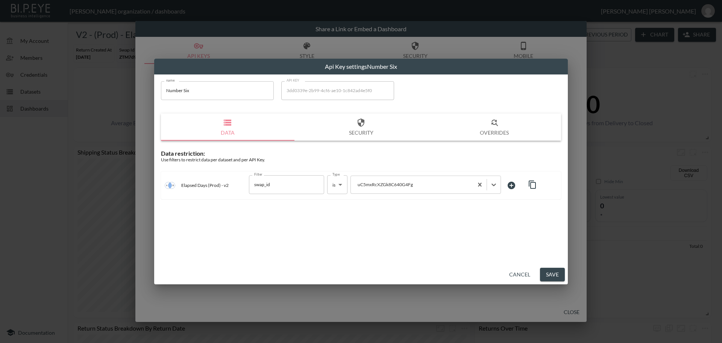
click at [550, 273] on button "Save" at bounding box center [552, 275] width 25 height 14
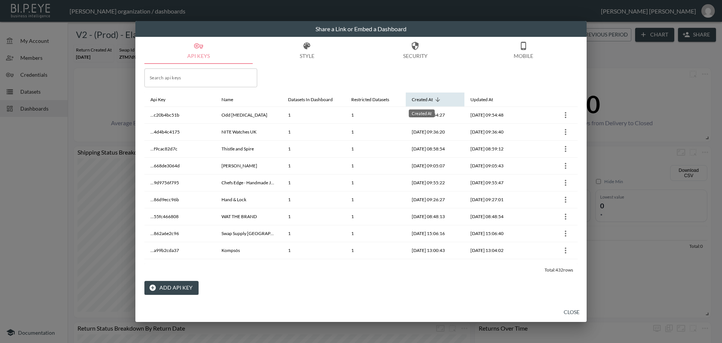
click at [423, 99] on div "Created At" at bounding box center [422, 99] width 21 height 9
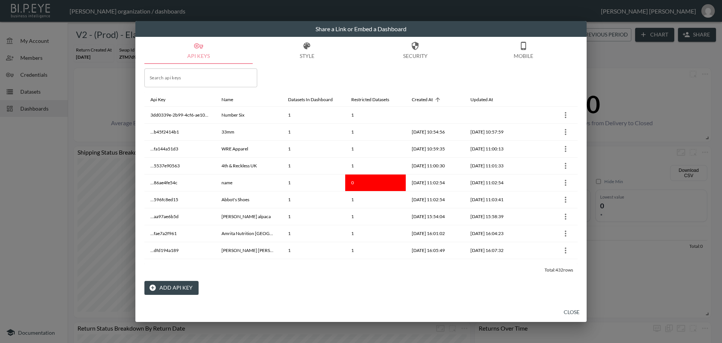
click at [569, 314] on button "Close" at bounding box center [572, 312] width 24 height 14
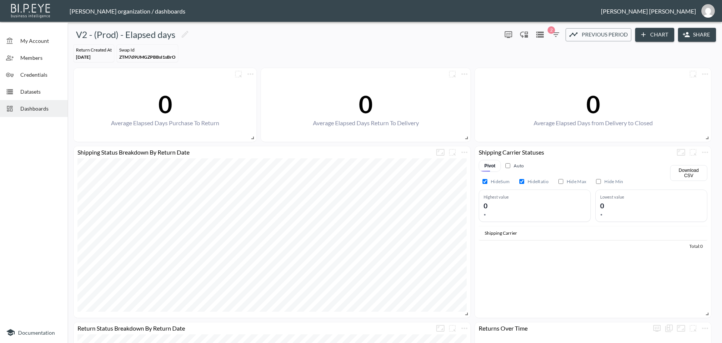
click at [46, 109] on span "Dashboards" at bounding box center [40, 109] width 41 height 8
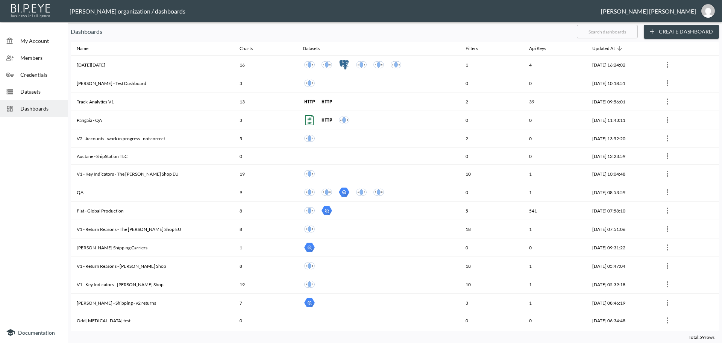
click at [599, 33] on input "text" at bounding box center [607, 31] width 61 height 19
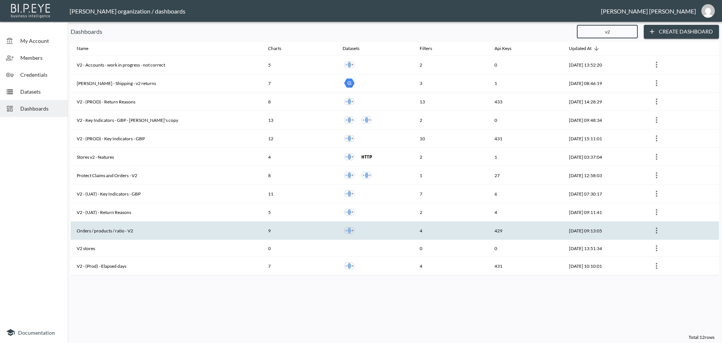
type input "v2"
click at [168, 232] on th "Orders / products / ratio - V2" at bounding box center [166, 230] width 191 height 18
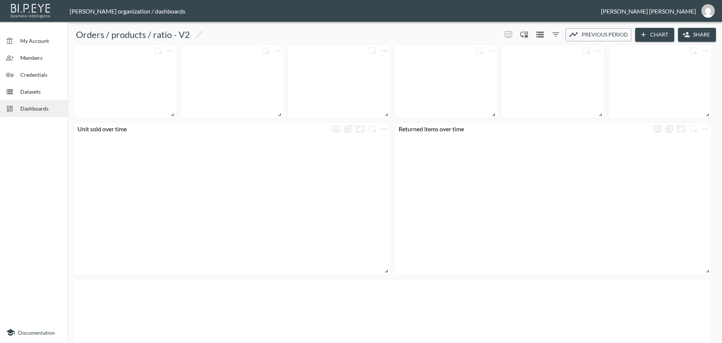
click at [696, 38] on button "Share" at bounding box center [697, 35] width 38 height 14
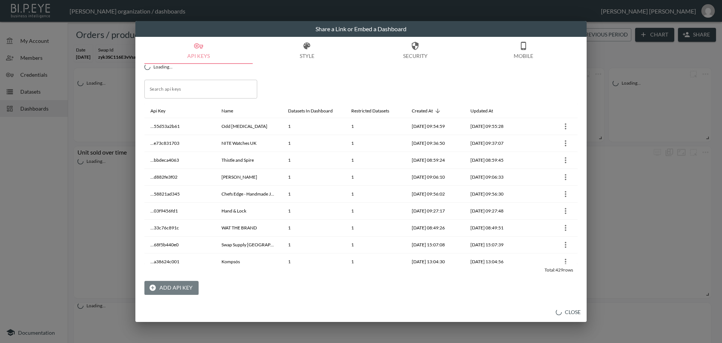
click at [182, 288] on button "Add API Key" at bounding box center [171, 288] width 54 height 14
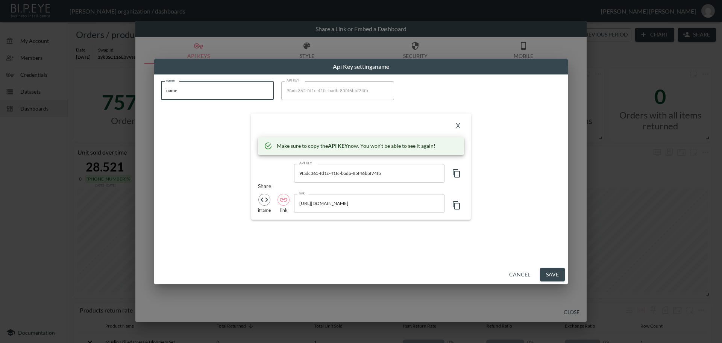
drag, startPoint x: 179, startPoint y: 92, endPoint x: 146, endPoint y: 87, distance: 33.5
click at [146, 87] on div "Api Key settings name name name name API KEY 9fadc365-fd1c-41fc-badb-85f46bbf74…" at bounding box center [361, 171] width 722 height 343
paste input "Number Six"
type input "Number Six"
click at [456, 174] on icon "button" at bounding box center [456, 173] width 9 height 9
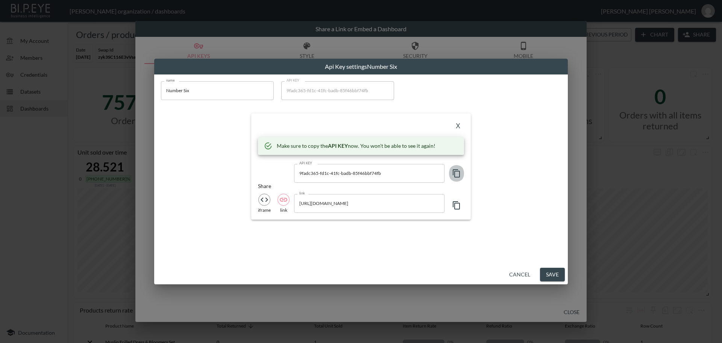
click at [456, 174] on icon "button" at bounding box center [456, 173] width 9 height 9
click at [460, 127] on button "X" at bounding box center [458, 126] width 12 height 12
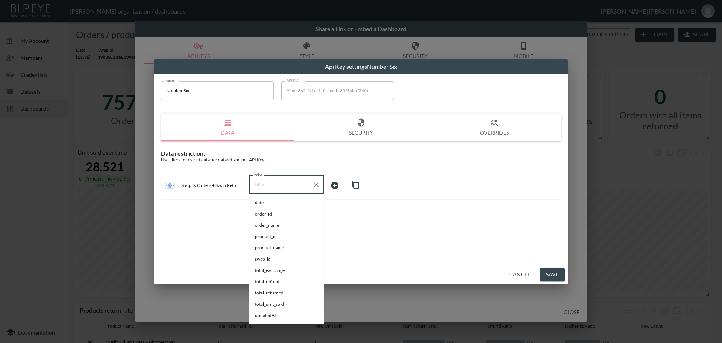
click at [274, 183] on input "Filter" at bounding box center [280, 185] width 57 height 12
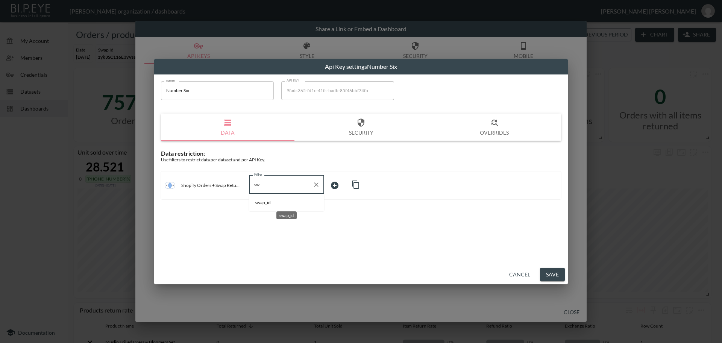
click at [263, 203] on span "swap_id" at bounding box center [286, 202] width 63 height 7
type input "swap_id"
click at [335, 186] on body "BI.P.EYE, Interactive Analytics Dashboards - app Zach Bailet organization / das…" at bounding box center [361, 171] width 722 height 343
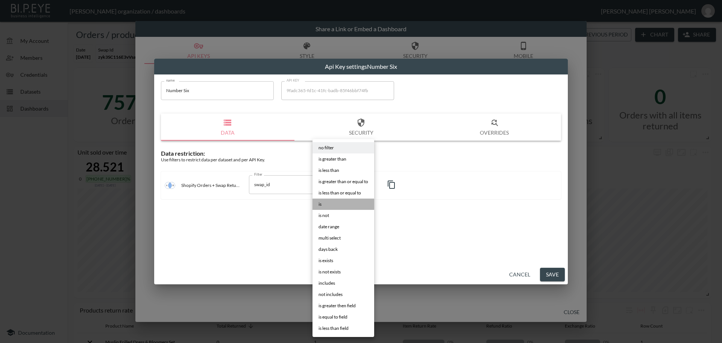
drag, startPoint x: 320, startPoint y: 205, endPoint x: 361, endPoint y: 197, distance: 41.9
click at [320, 205] on span "is" at bounding box center [320, 204] width 3 height 7
type input "is"
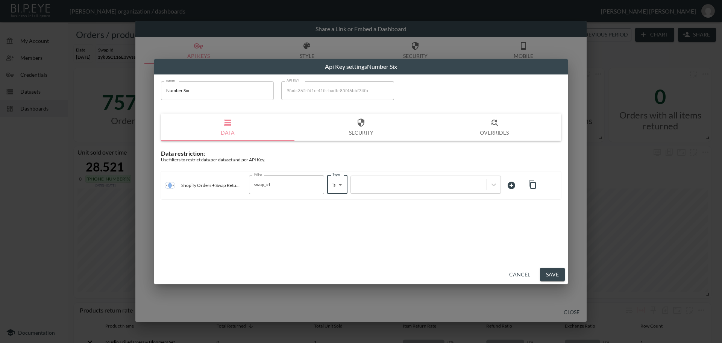
click at [385, 183] on div at bounding box center [419, 184] width 128 height 7
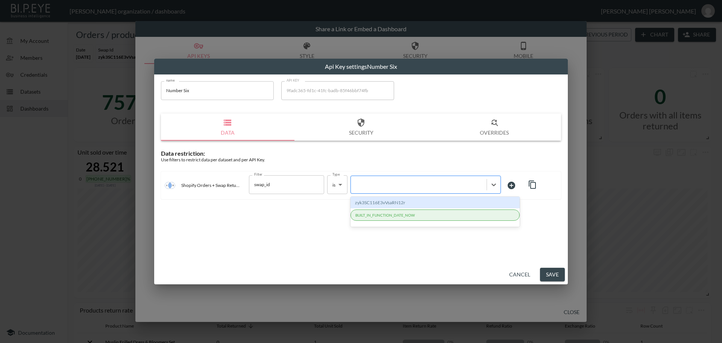
paste input "uC5mxRcXZGk8C640G4Fg"
type input "uC5mxRcXZGk8C640G4Fg"
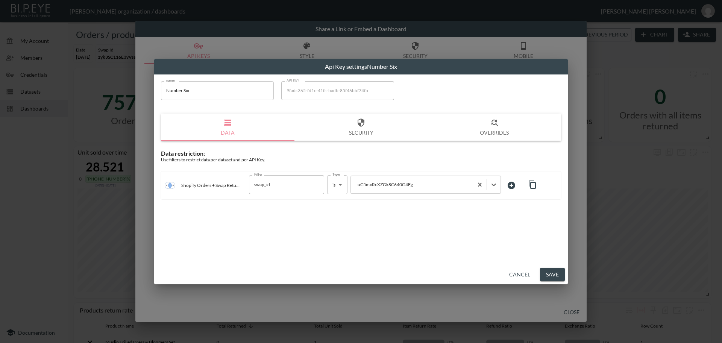
click at [553, 276] on button "Save" at bounding box center [552, 275] width 25 height 14
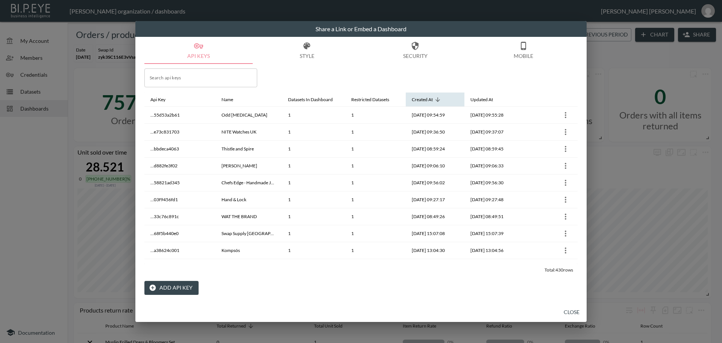
click at [432, 99] on div "Created At" at bounding box center [422, 99] width 21 height 9
click at [576, 312] on button "Close" at bounding box center [572, 312] width 24 height 14
